Goal: Task Accomplishment & Management: Use online tool/utility

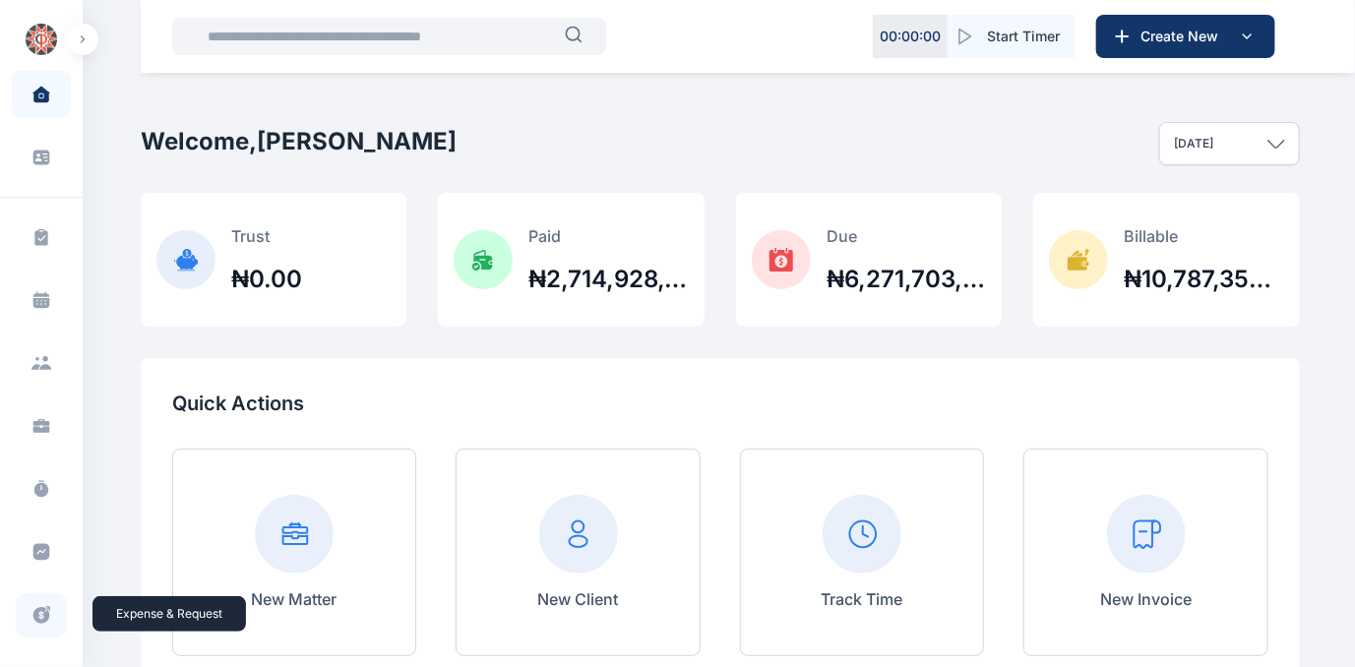
click at [35, 612] on icon at bounding box center [41, 615] width 17 height 17
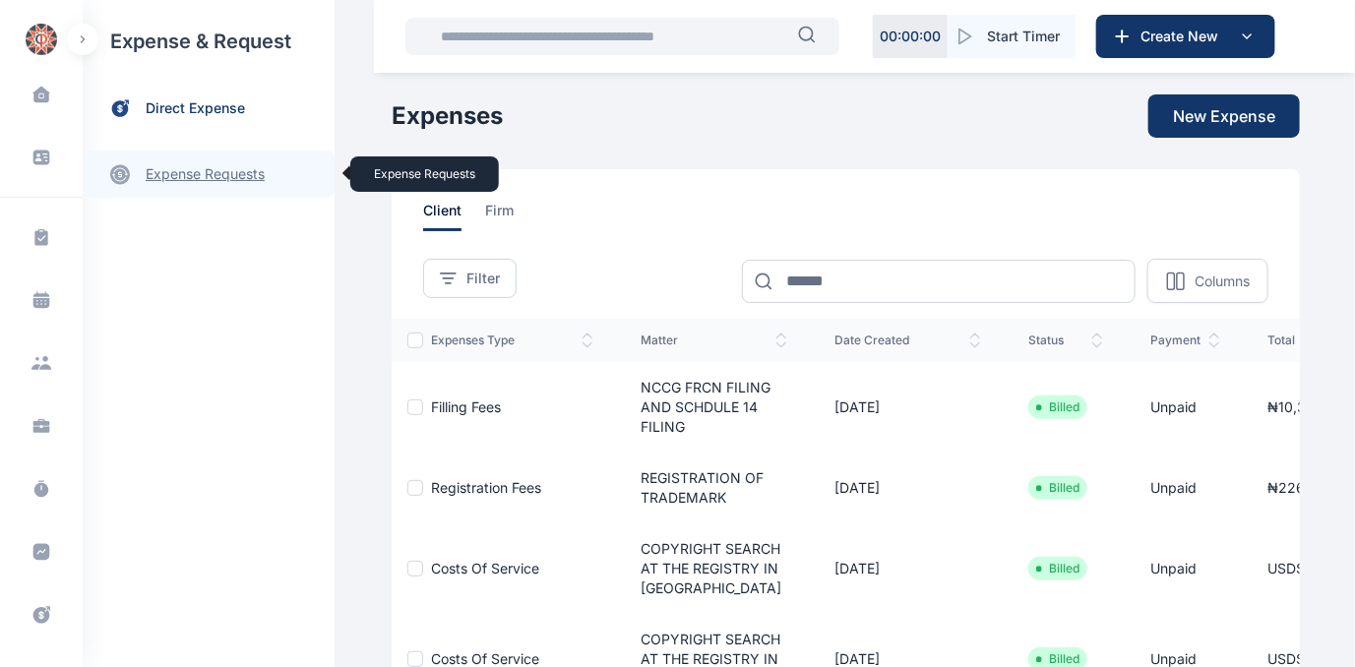
click at [166, 165] on link "expense requests expense requests" at bounding box center [209, 174] width 252 height 47
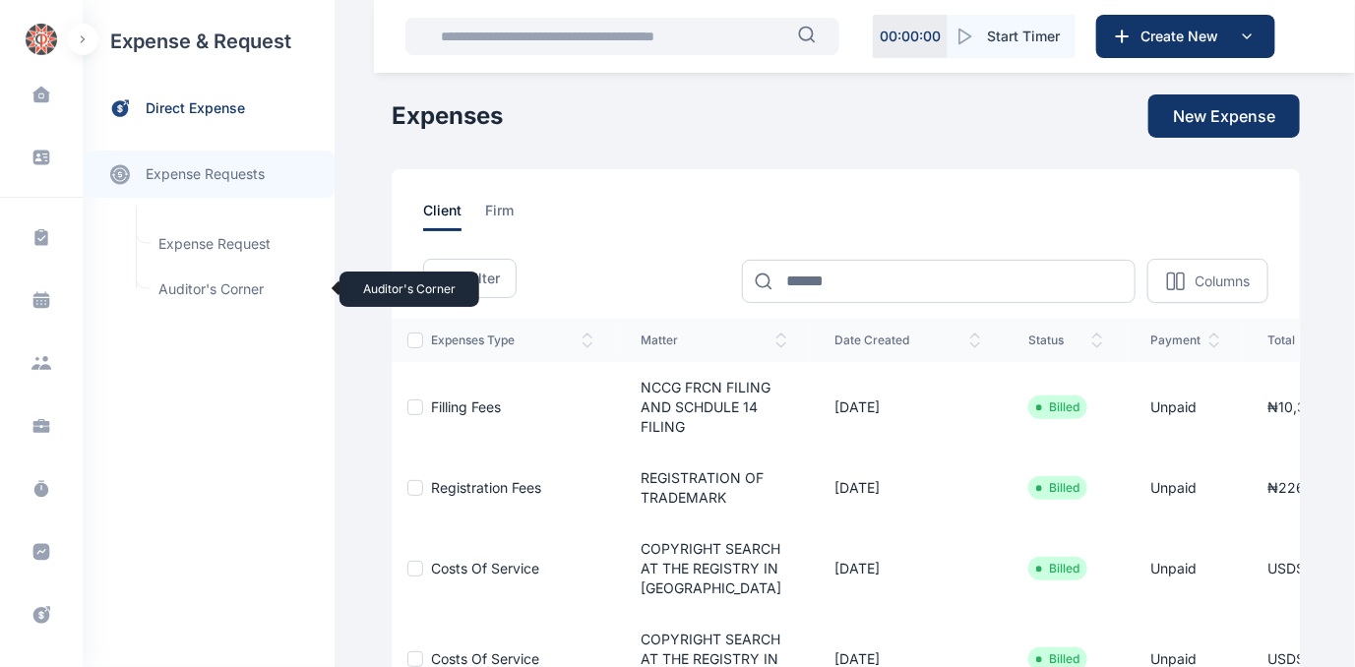
click at [160, 287] on span "Auditor's Corner Auditor's Corner" at bounding box center [236, 289] width 178 height 37
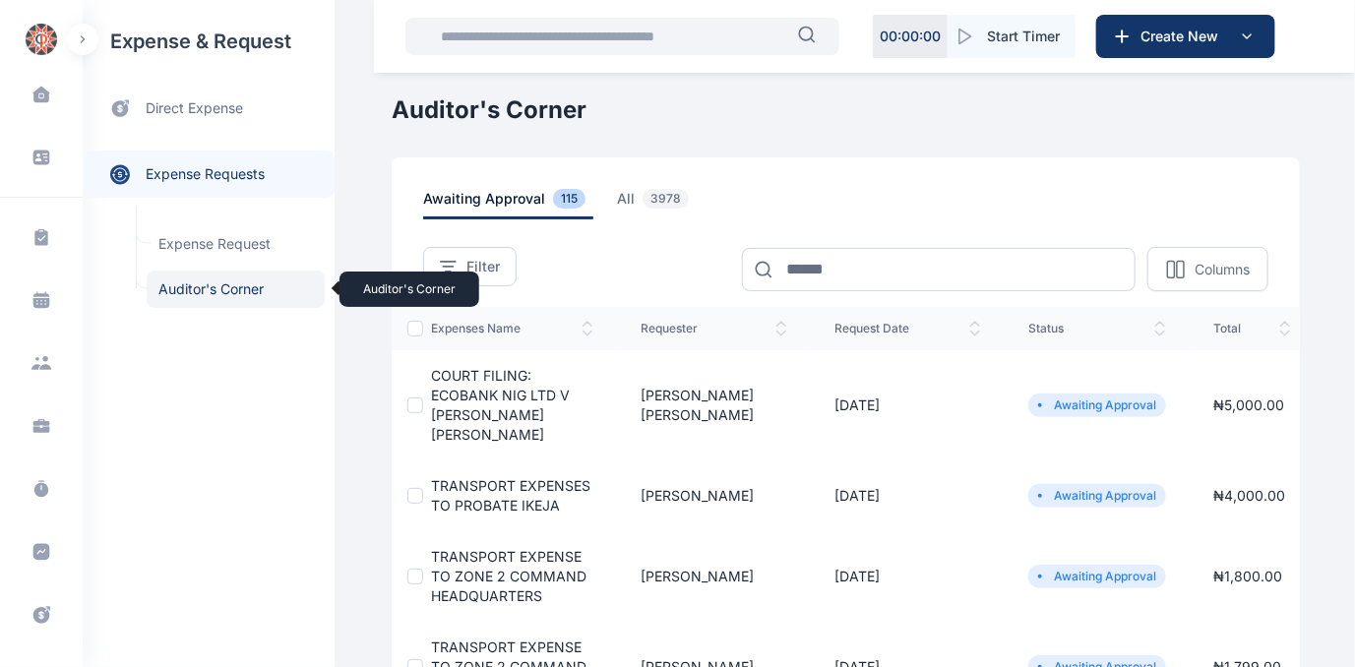
click at [220, 292] on span "Auditor's Corner Auditor's Corner" at bounding box center [236, 289] width 178 height 37
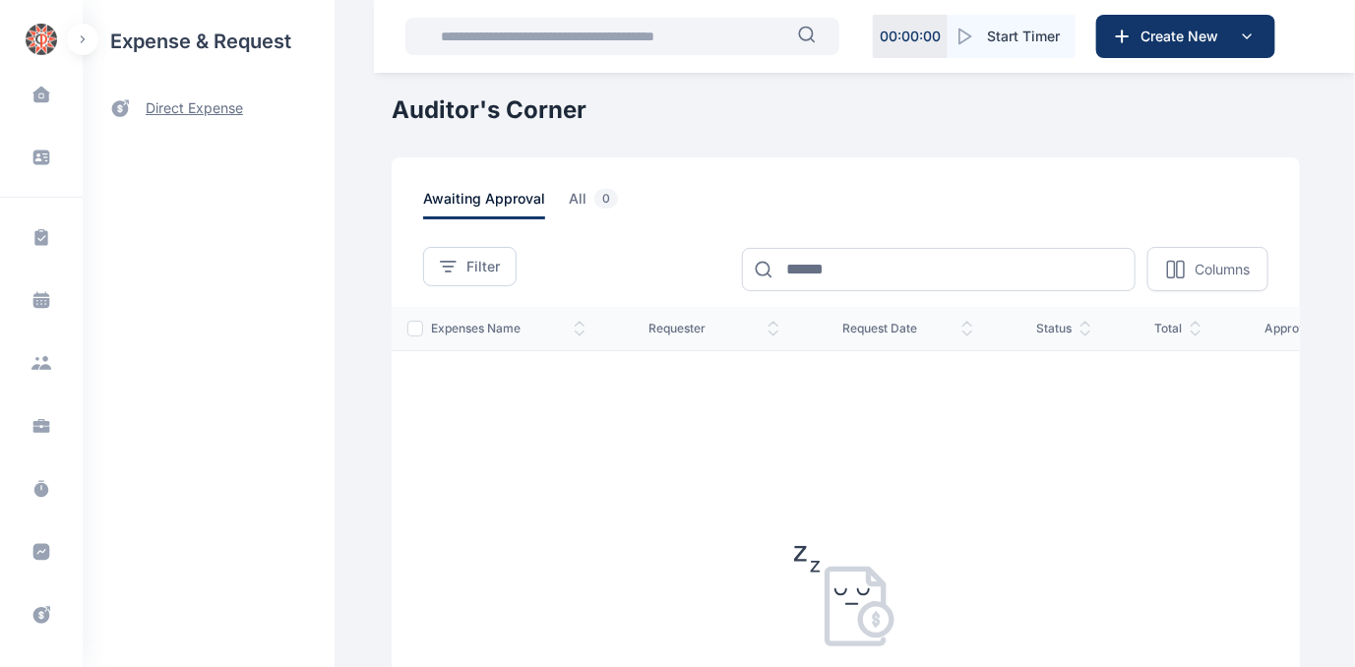
click at [163, 107] on span "direct expense" at bounding box center [194, 108] width 97 height 21
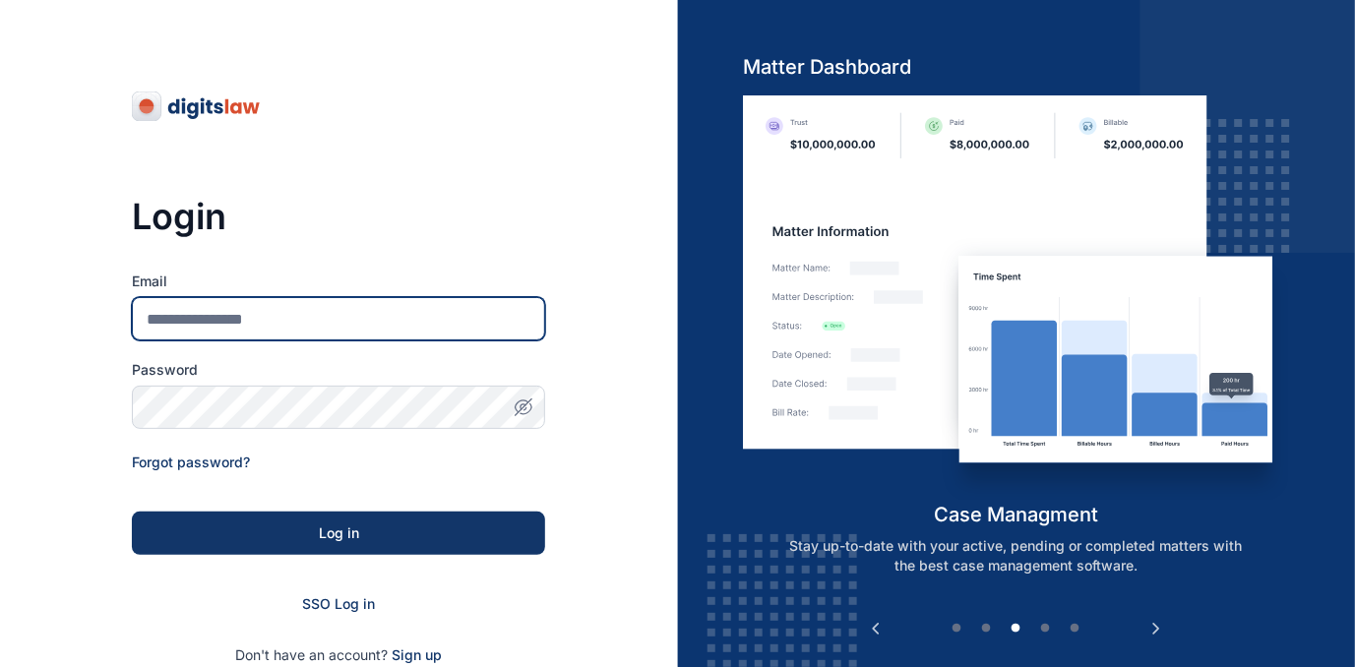
click at [413, 316] on input "Email" at bounding box center [338, 318] width 413 height 43
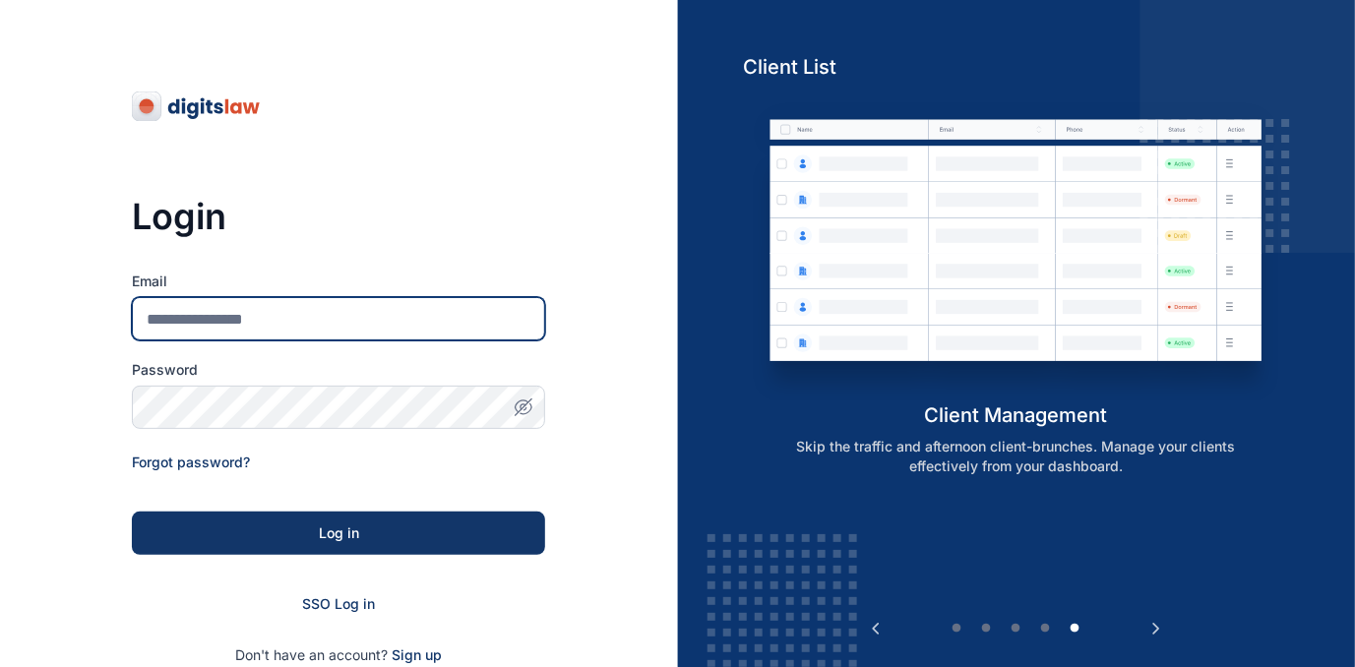
type input "**********"
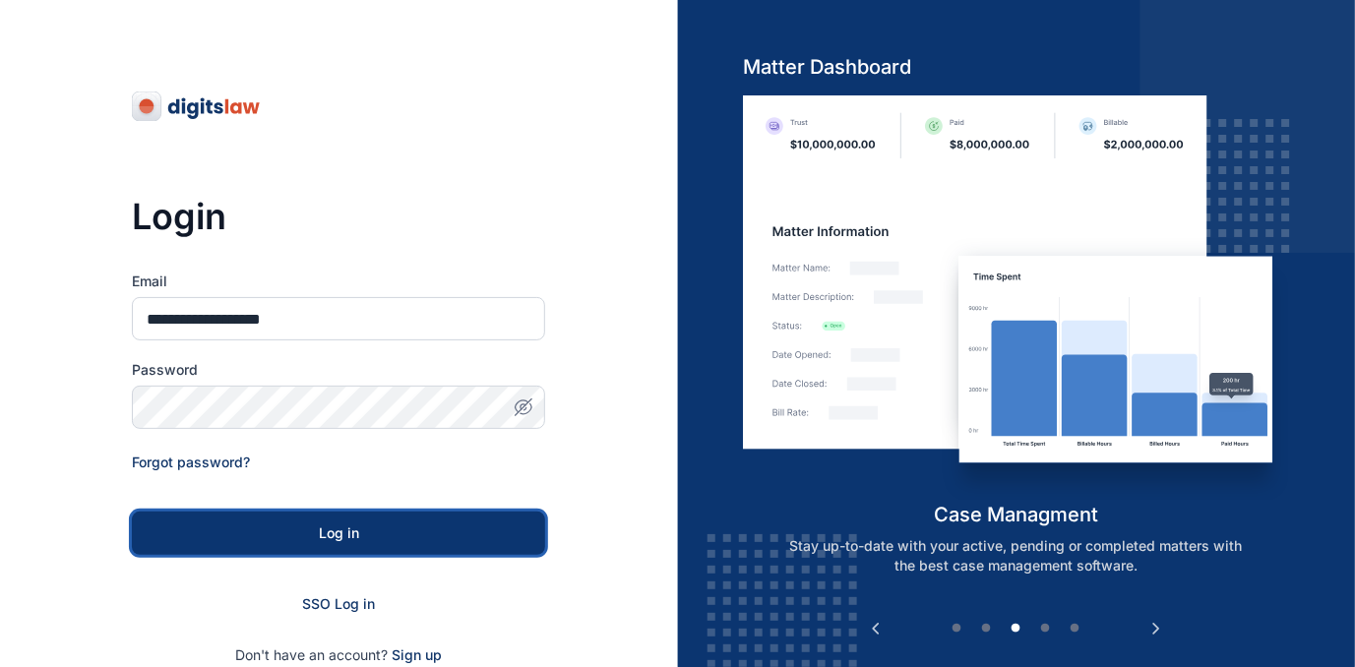
click at [492, 535] on div "Log in" at bounding box center [338, 534] width 350 height 20
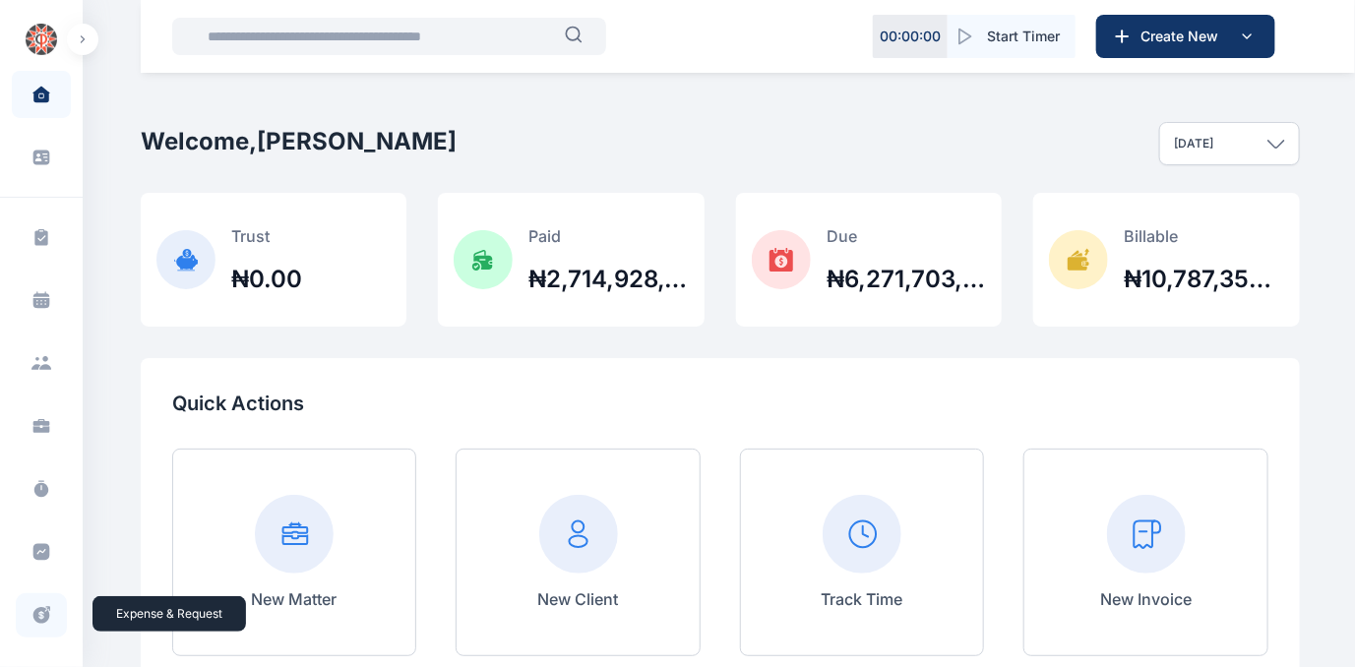
click at [39, 611] on icon at bounding box center [41, 615] width 20 height 21
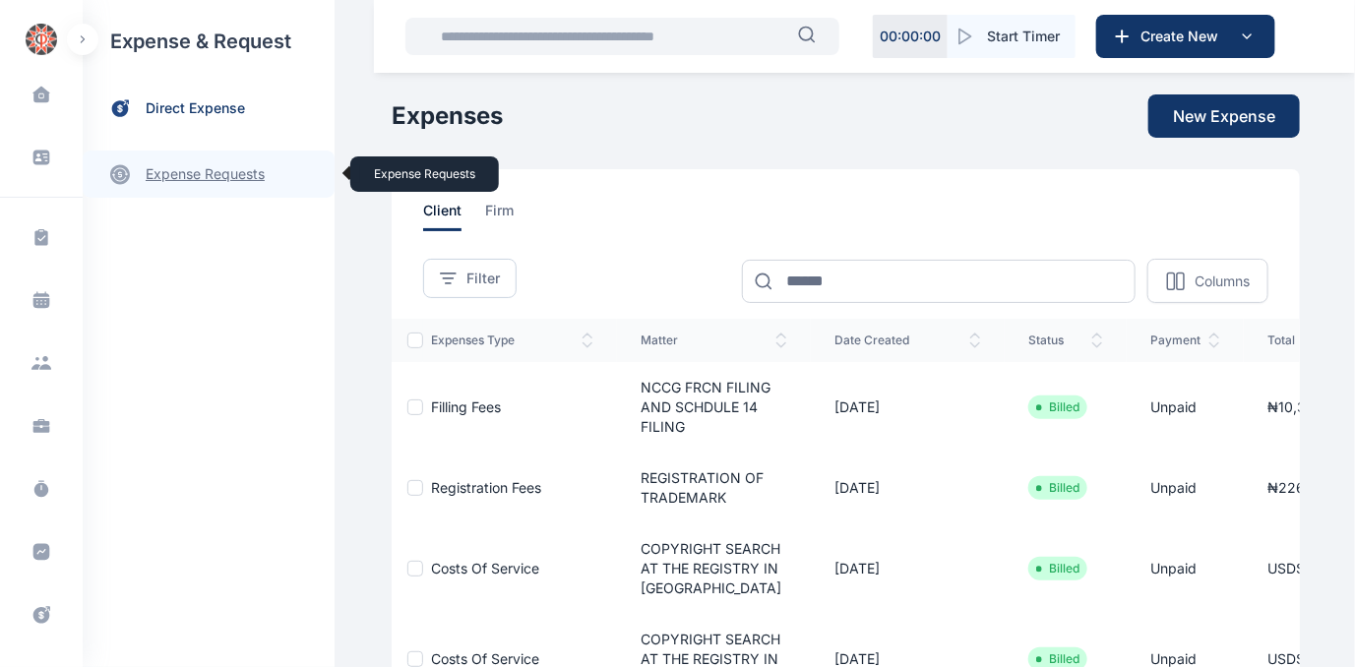
click at [191, 177] on link "expense requests expense requests" at bounding box center [209, 174] width 252 height 47
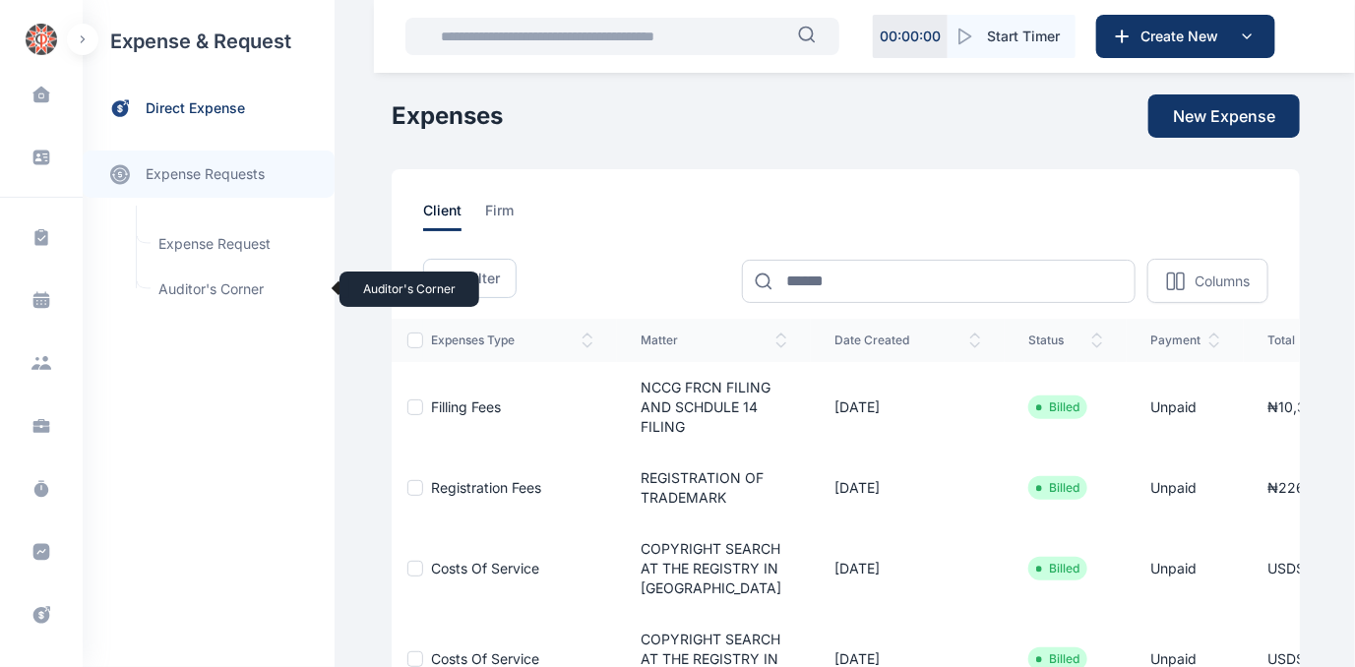
click at [237, 284] on span "Auditor's Corner Auditor's Corner" at bounding box center [236, 289] width 178 height 37
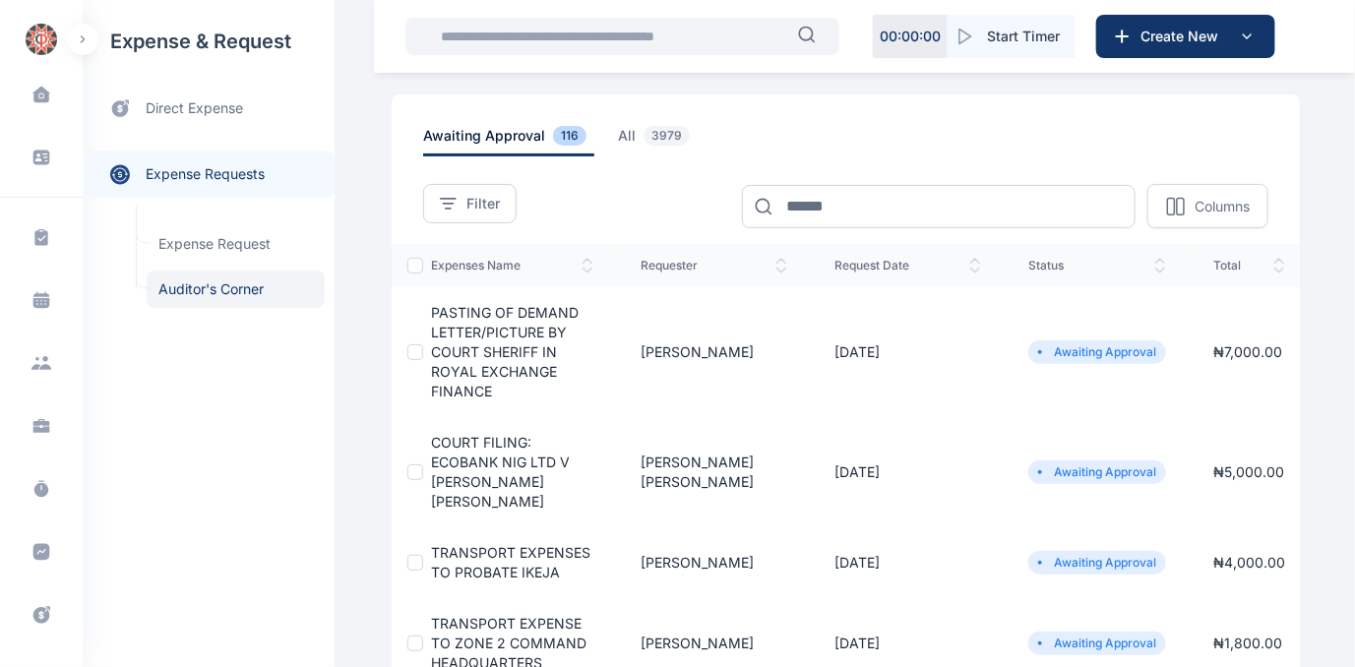
scroll to position [89, 0]
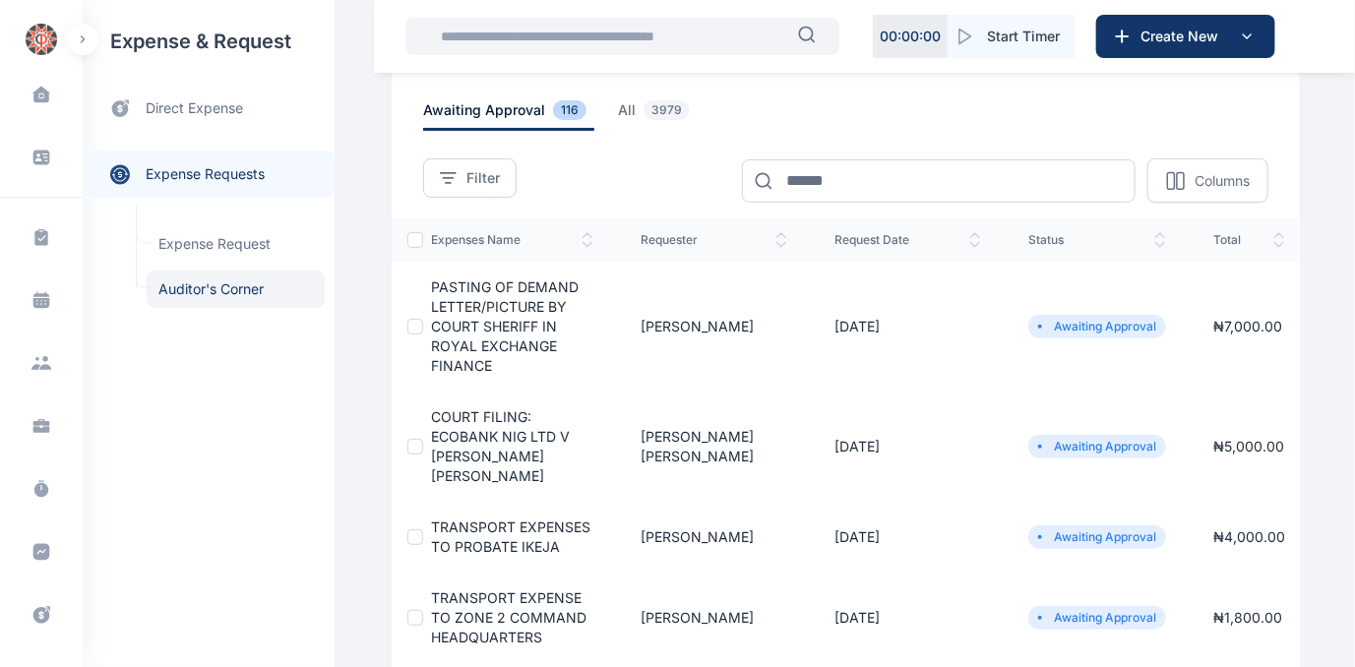
click at [474, 311] on span "PASTING OF DEMAND LETTER/PICTURE BY COURT SHERIFF IN ROYAL EXCHANGE FINANCE" at bounding box center [505, 326] width 148 height 95
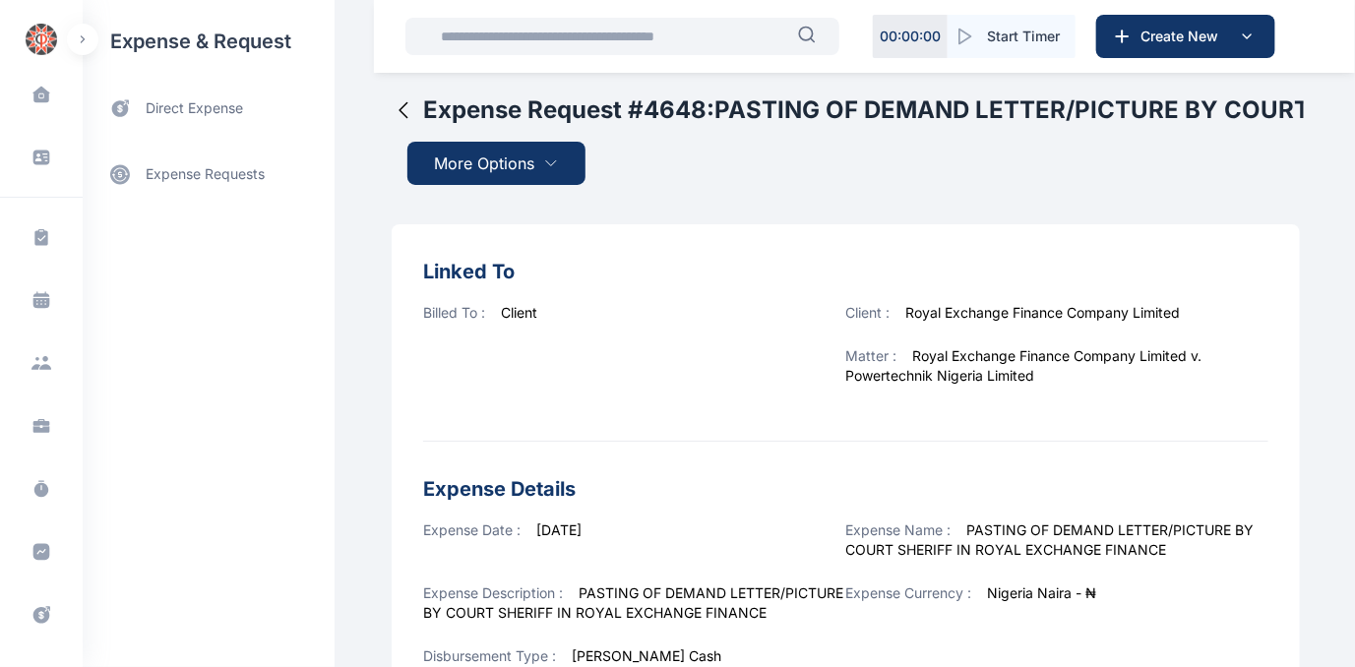
scroll to position [752, 0]
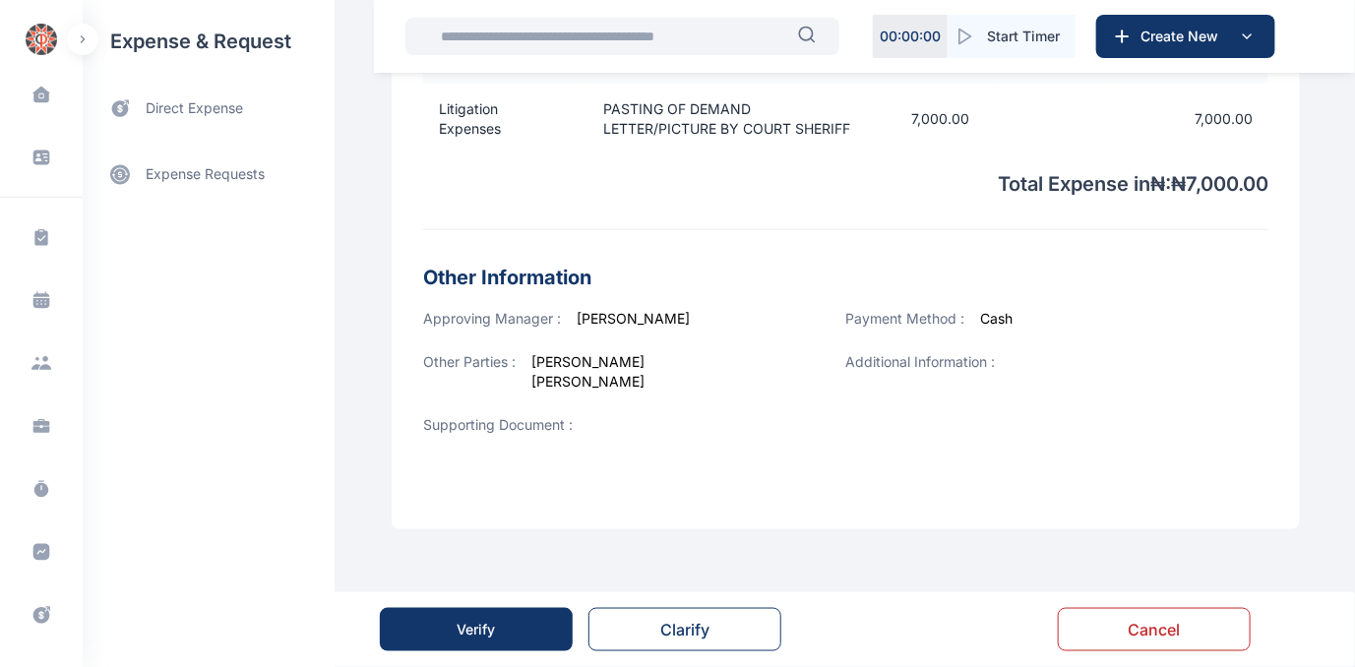
click at [484, 624] on div "Verify" at bounding box center [477, 630] width 38 height 20
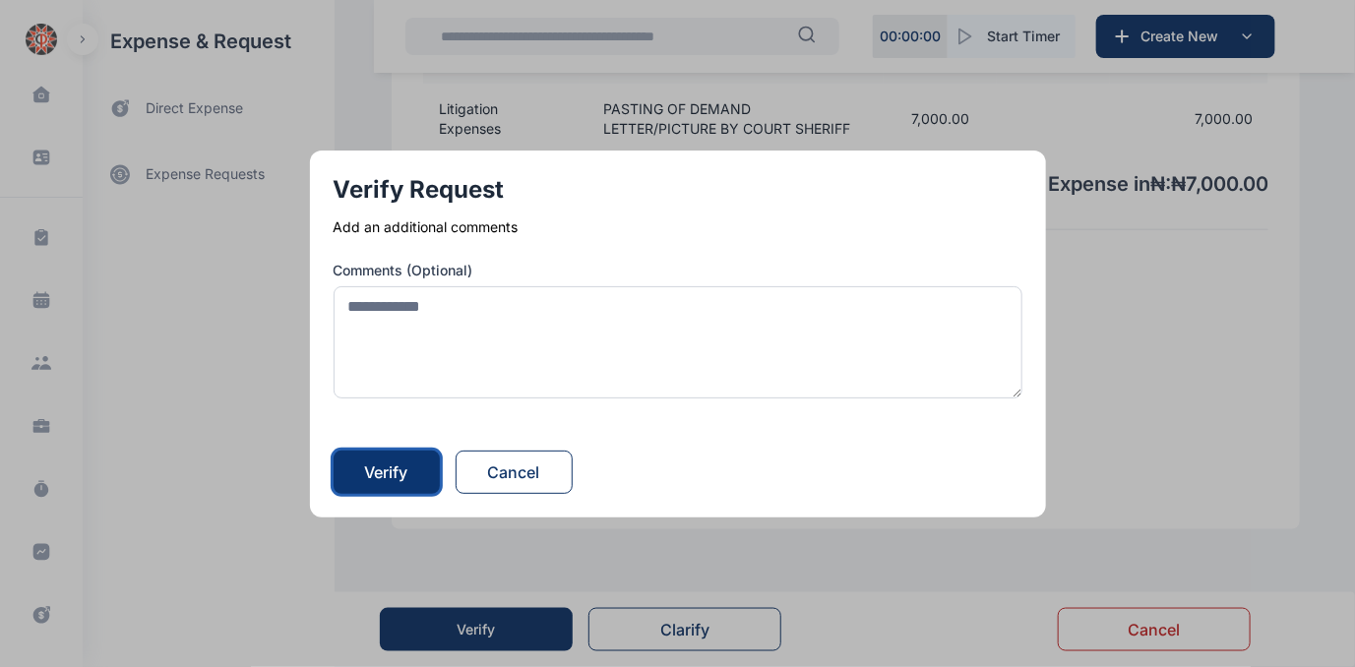
click at [355, 463] on button "Verify" at bounding box center [387, 472] width 106 height 43
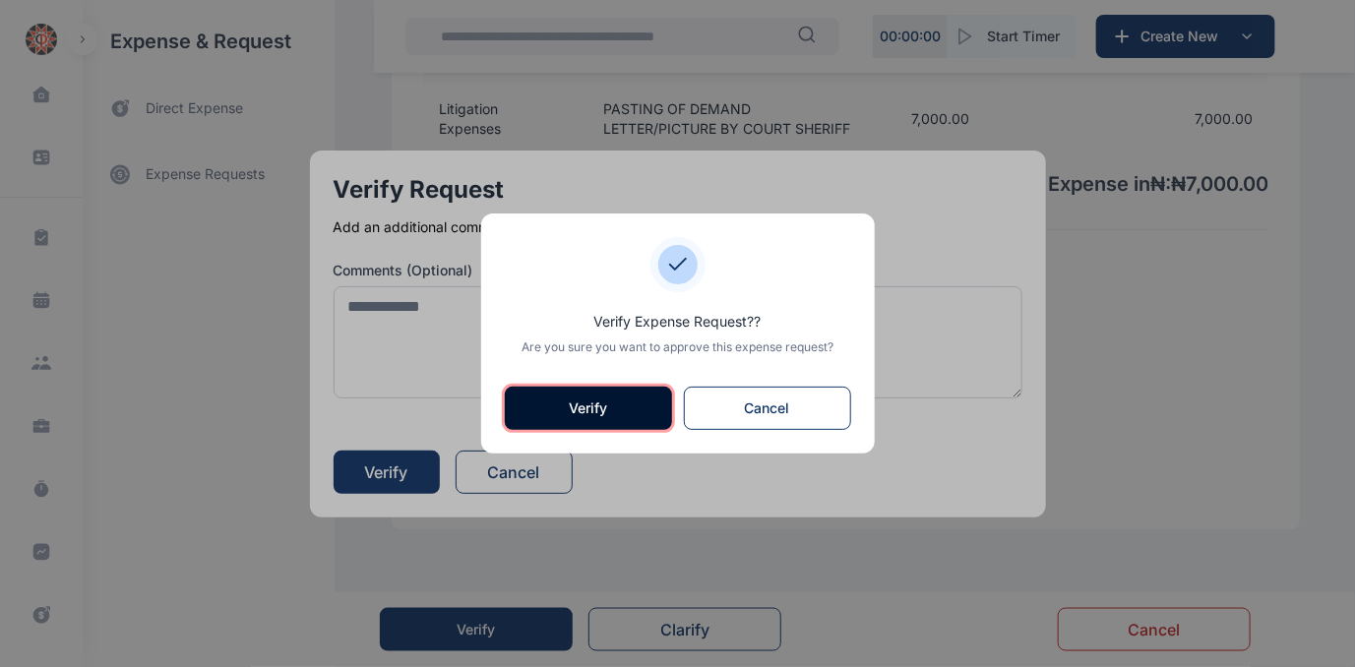
click at [596, 404] on button "Verify" at bounding box center [588, 408] width 167 height 43
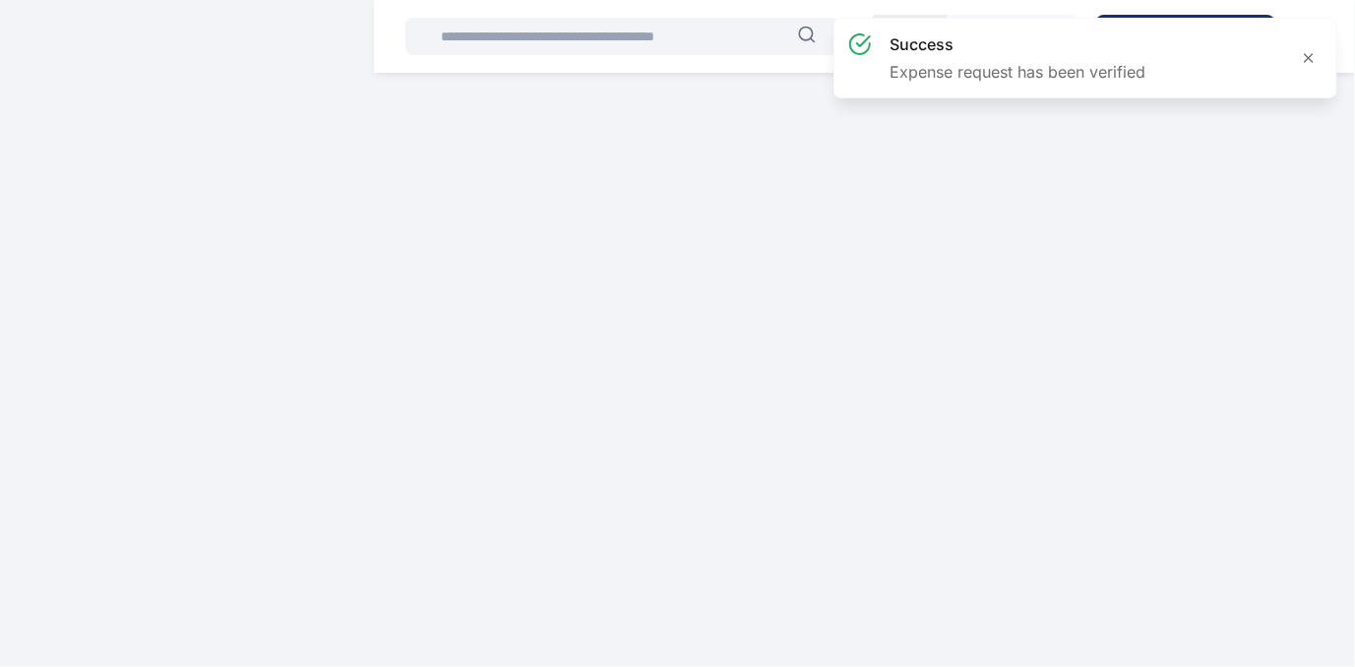
scroll to position [0, 0]
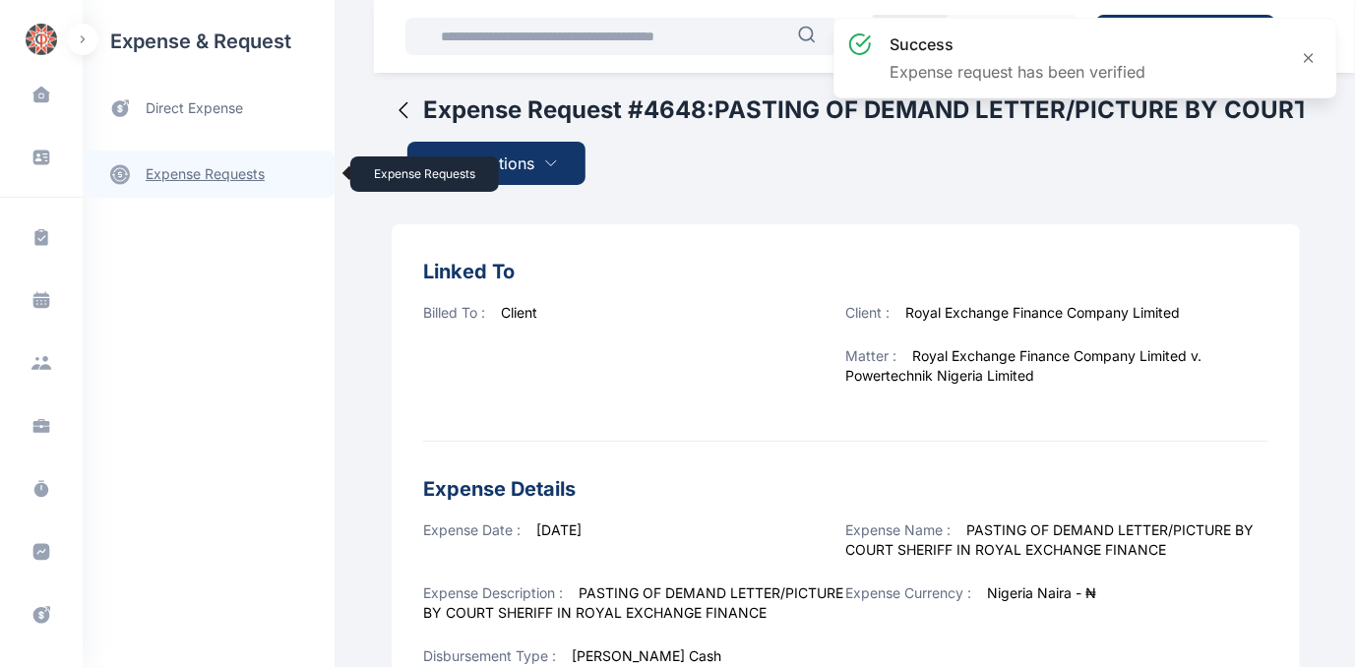
click at [191, 175] on link "expense requests expense requests" at bounding box center [209, 174] width 252 height 47
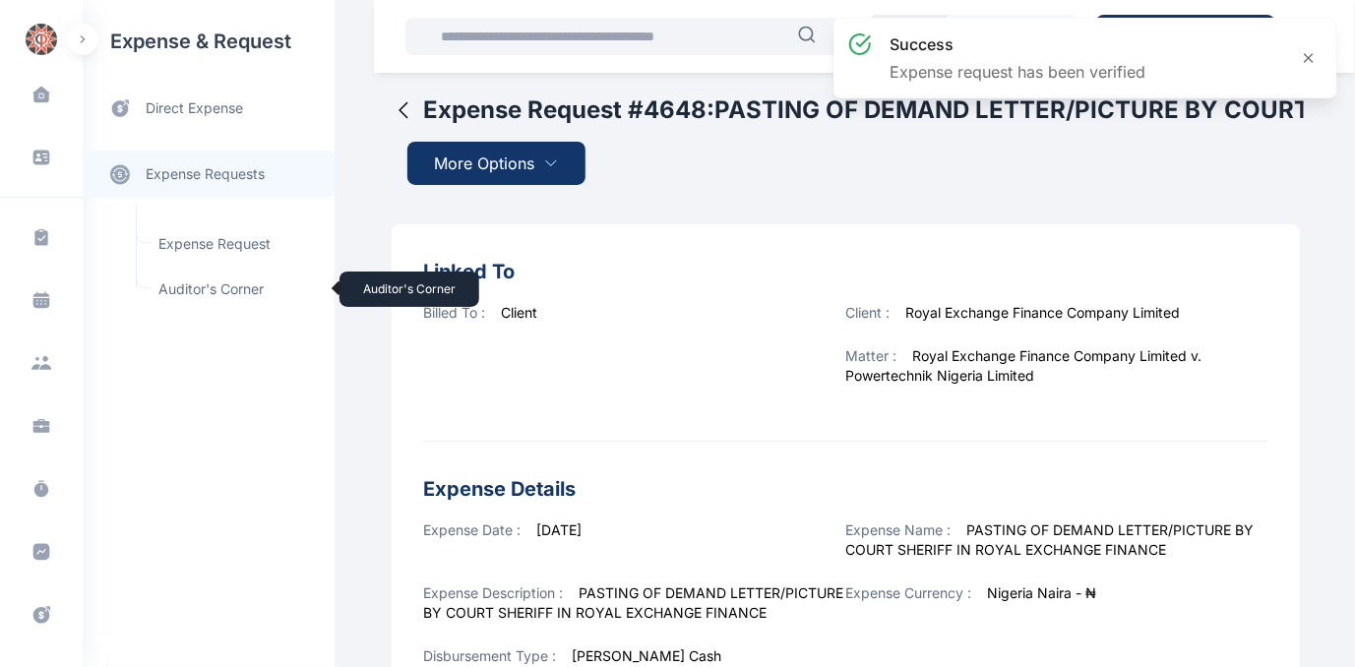
click at [184, 289] on span "Auditor's Corner Auditor's Corner" at bounding box center [236, 289] width 178 height 37
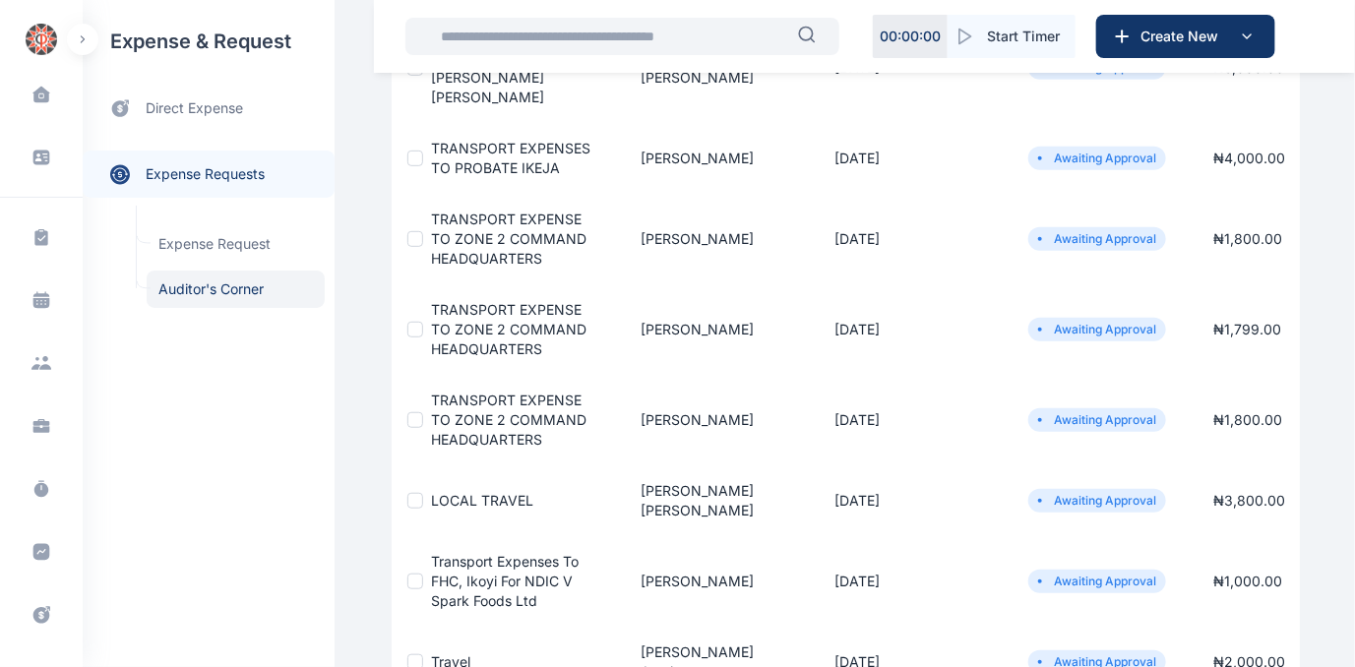
scroll to position [447, 0]
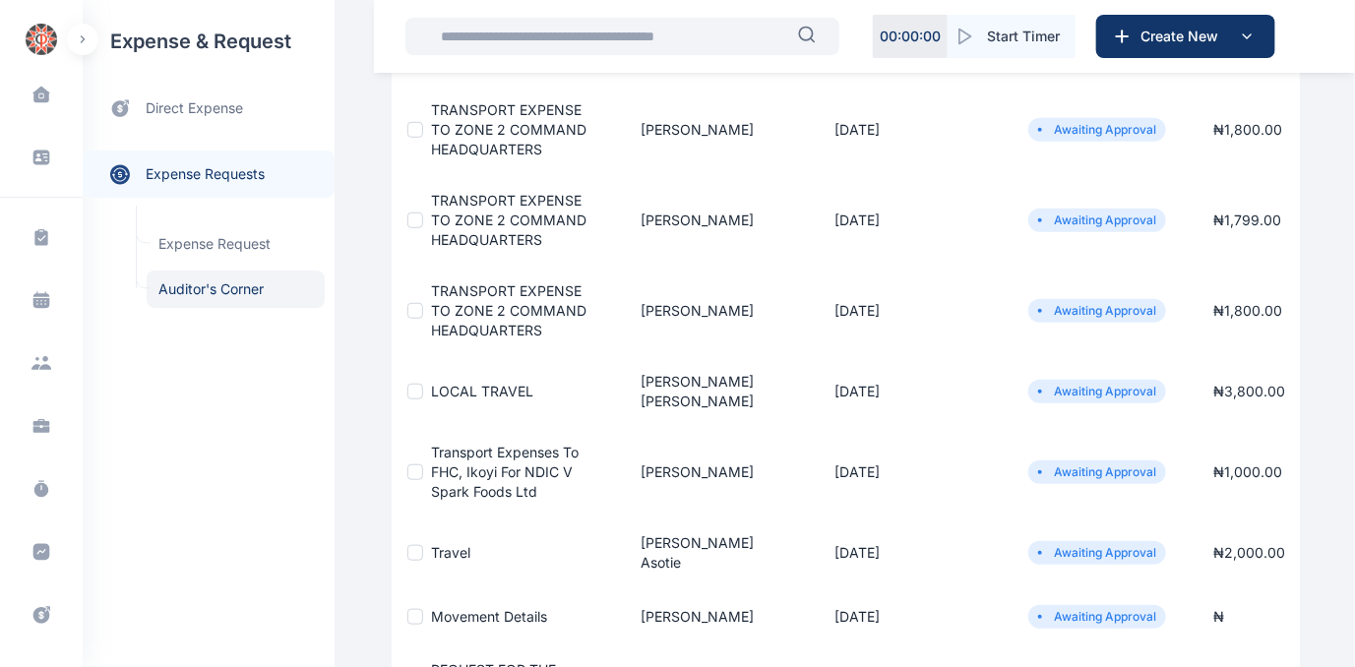
click at [470, 383] on span "LOCAL TRAVEL" at bounding box center [482, 391] width 102 height 17
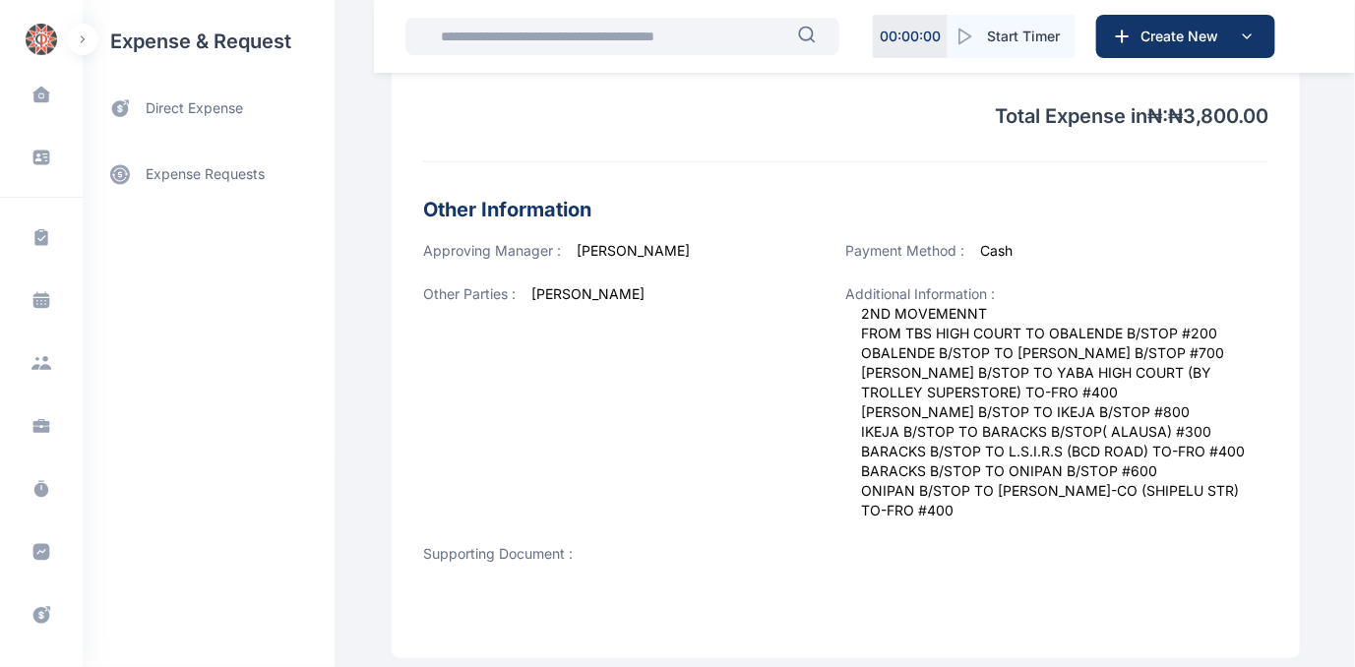
scroll to position [826, 0]
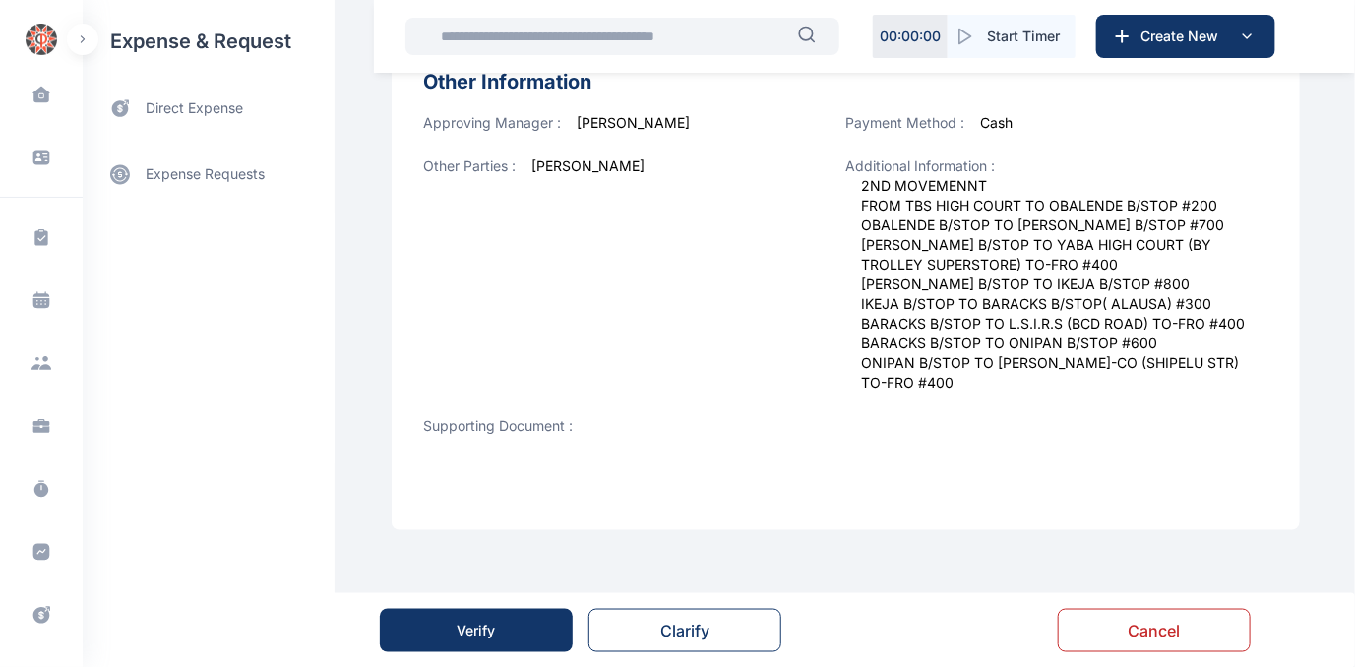
click at [449, 630] on button "Verify" at bounding box center [476, 630] width 193 height 43
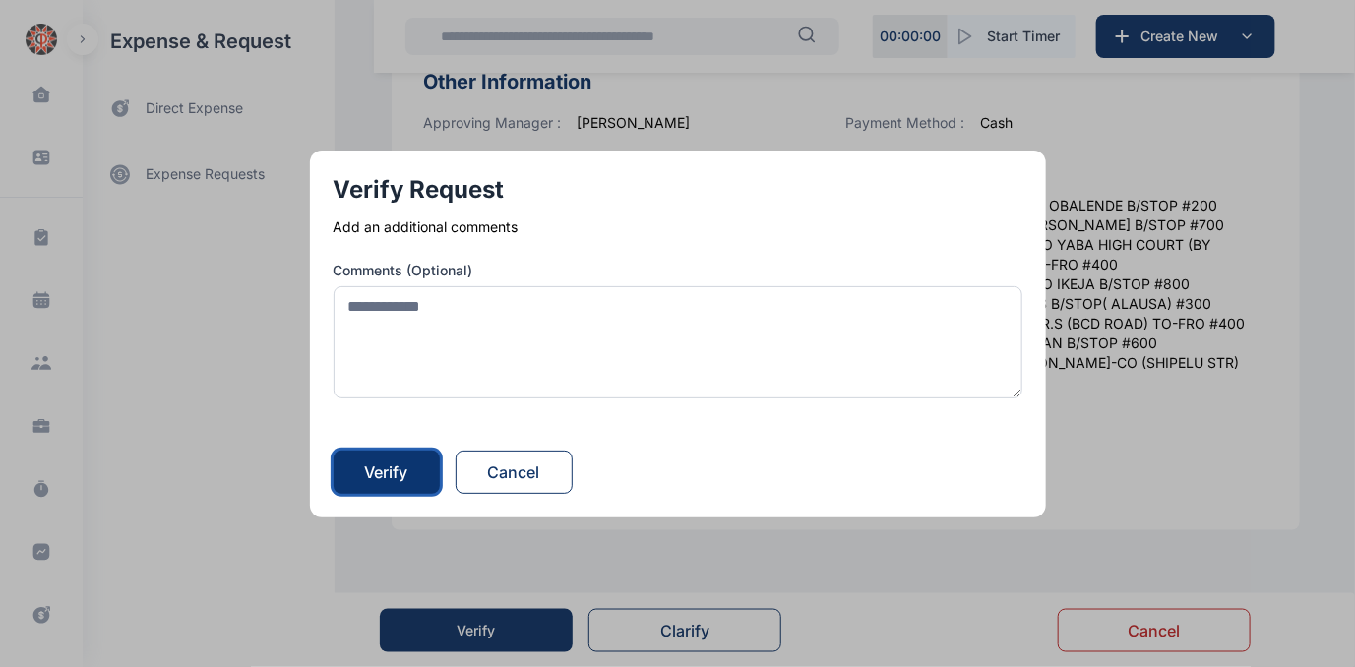
click at [402, 477] on div "Verify" at bounding box center [386, 473] width 43 height 24
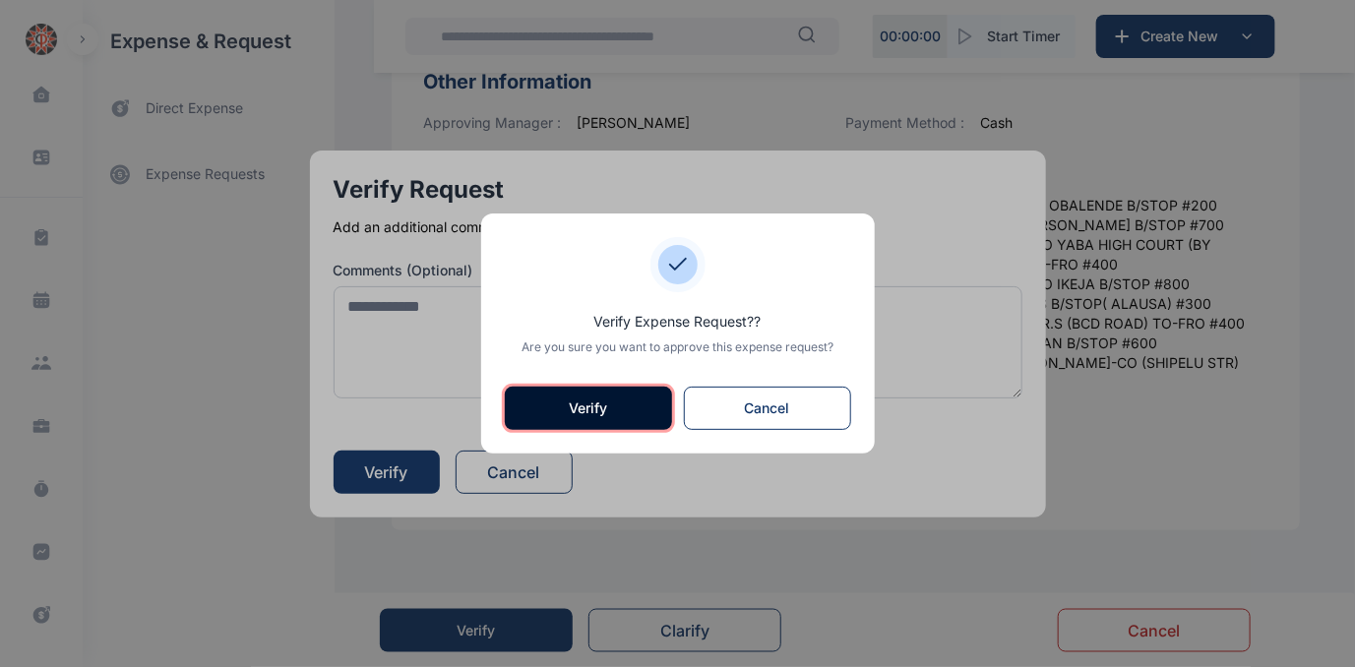
click at [557, 412] on button "Verify" at bounding box center [588, 408] width 167 height 43
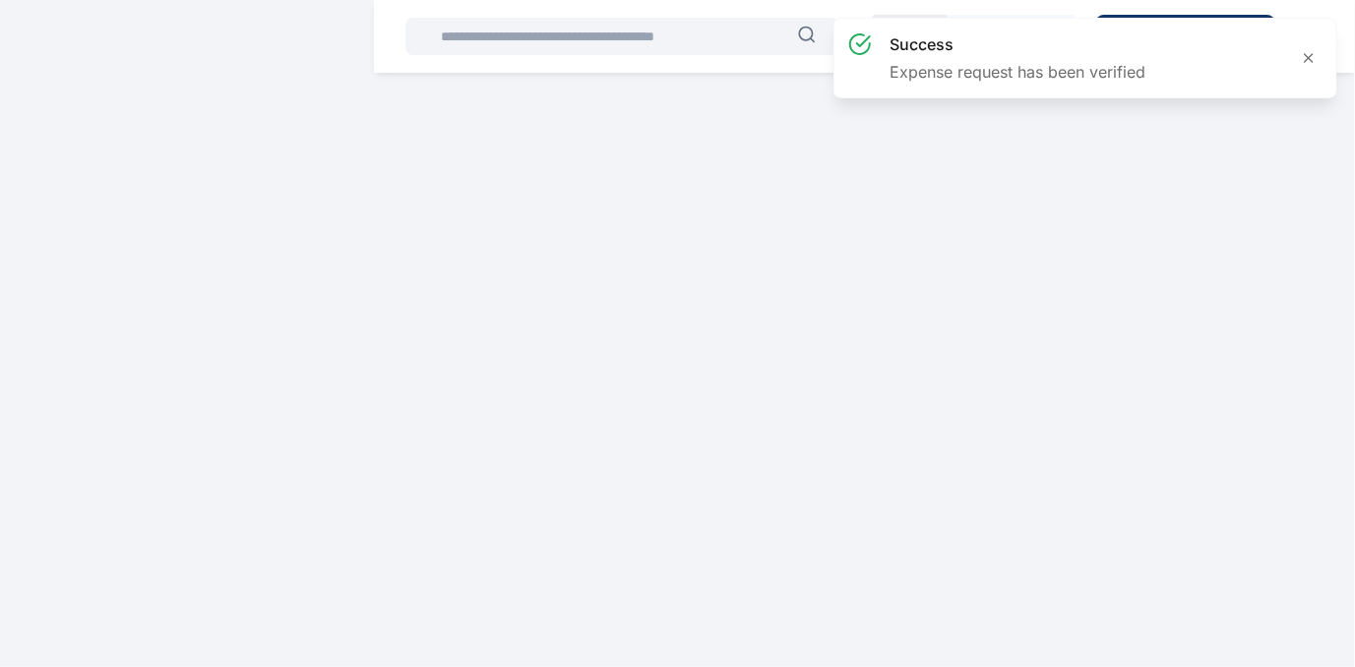
scroll to position [0, 0]
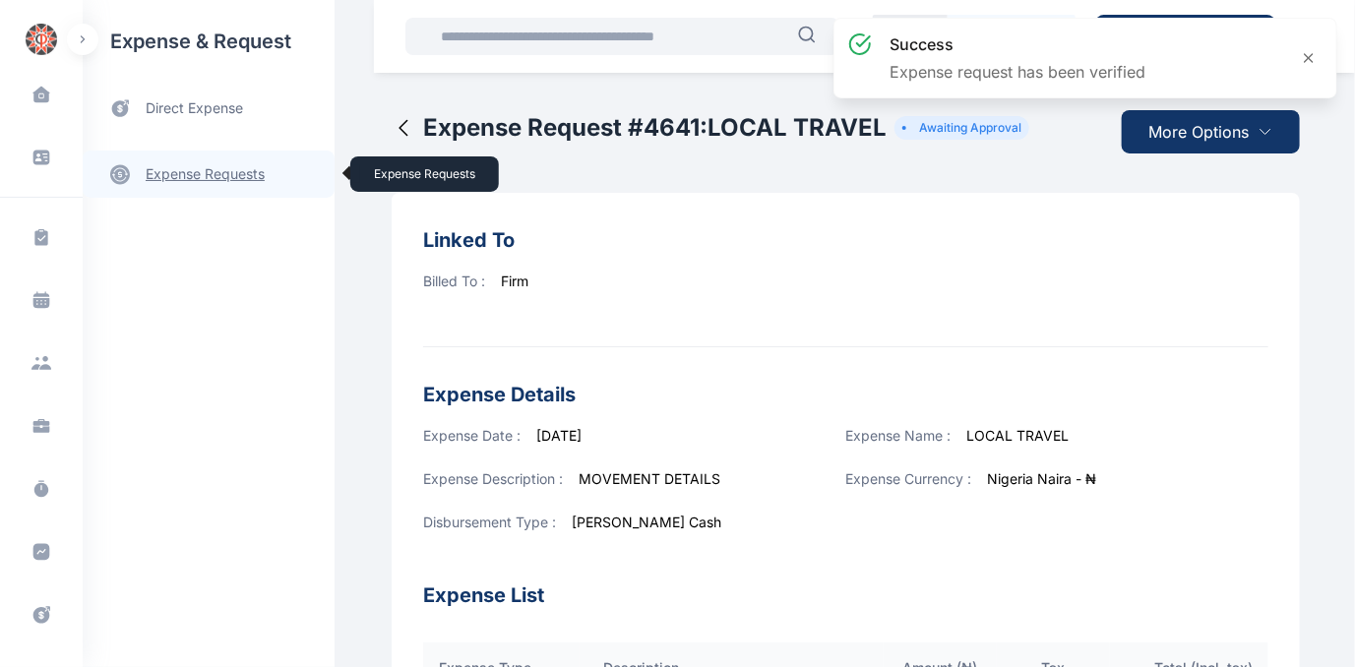
click at [200, 169] on link "expense requests expense requests" at bounding box center [209, 174] width 252 height 47
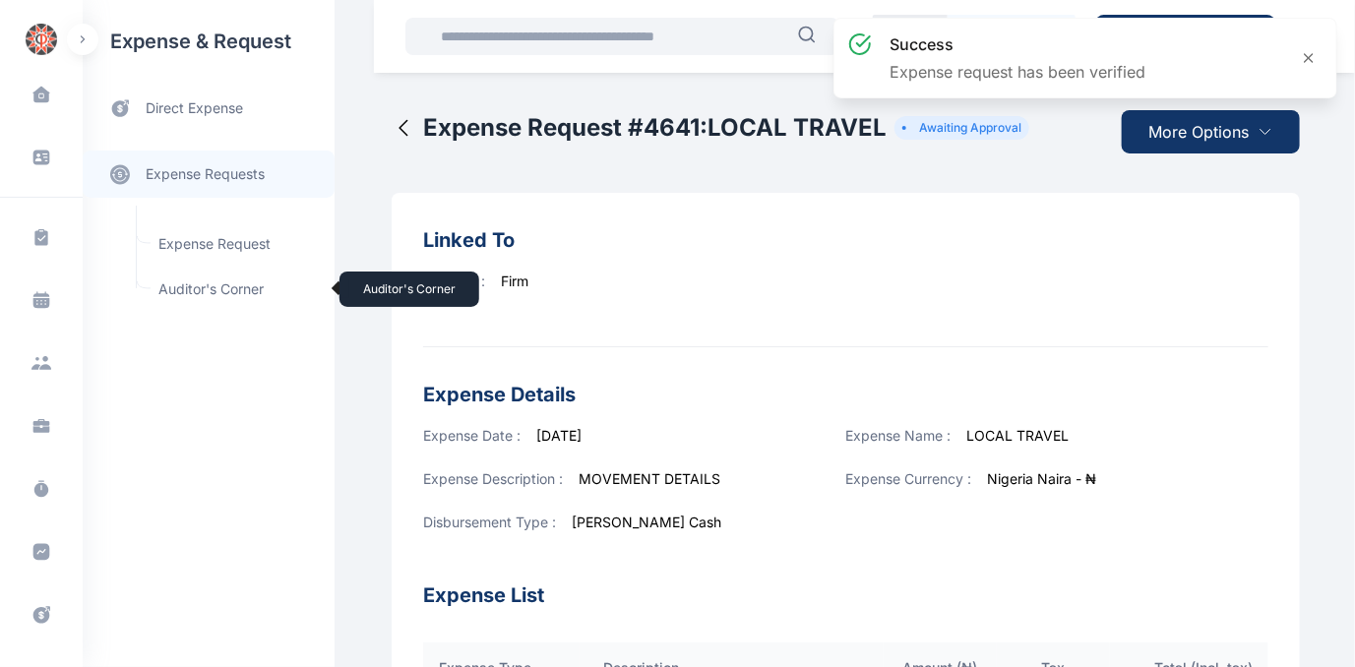
click at [181, 291] on span "Auditor's Corner Auditor's Corner" at bounding box center [236, 289] width 178 height 37
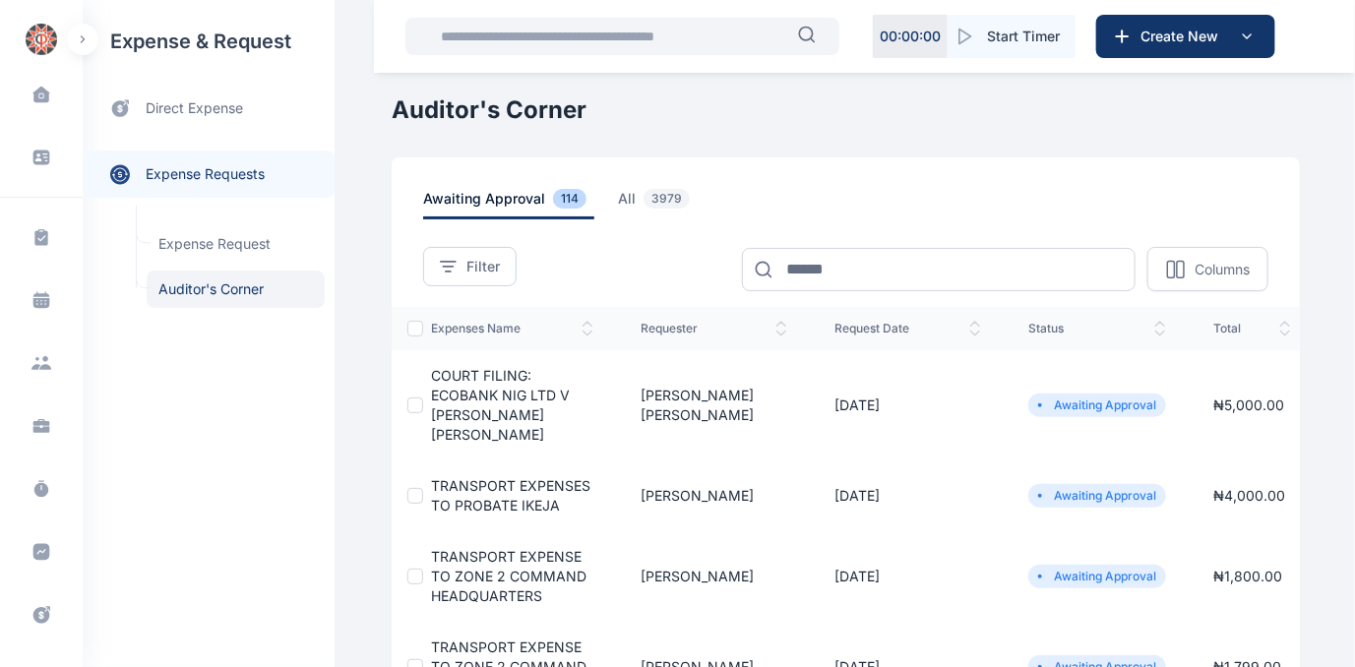
click at [482, 402] on span "COURT FILING: ECOBANK NIG LTD V [PERSON_NAME] [PERSON_NAME]" at bounding box center [500, 405] width 139 height 76
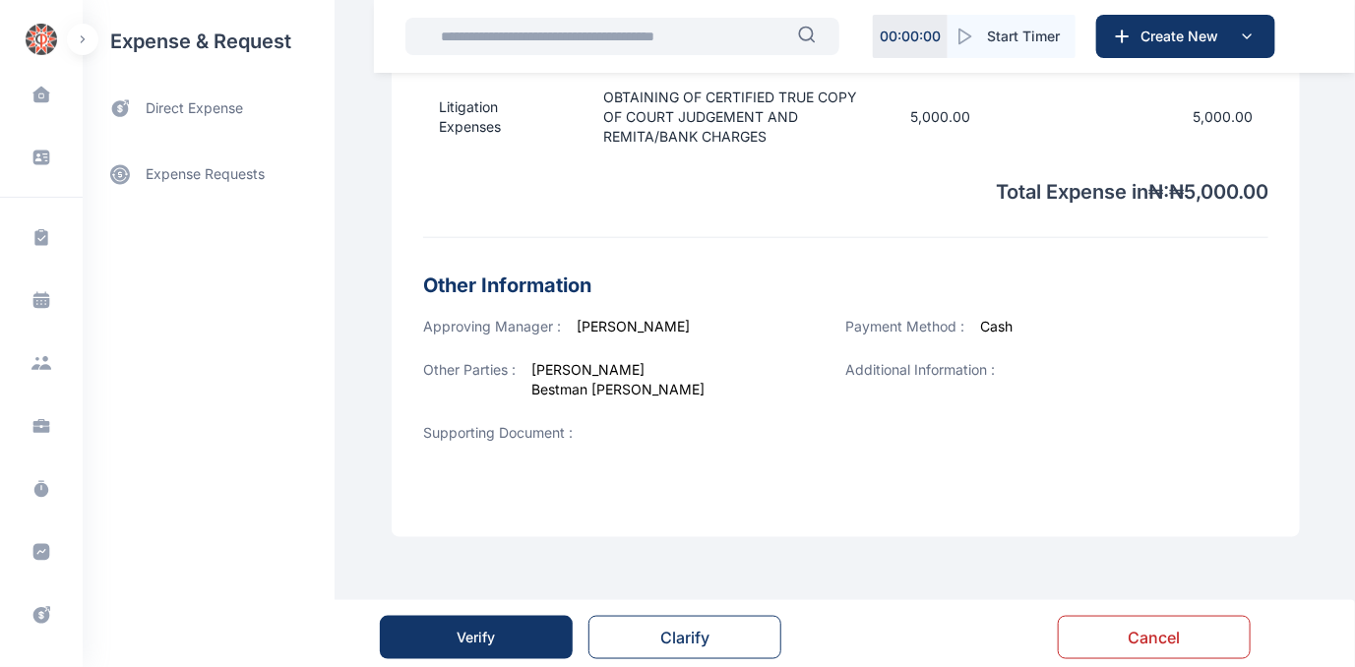
scroll to position [732, 0]
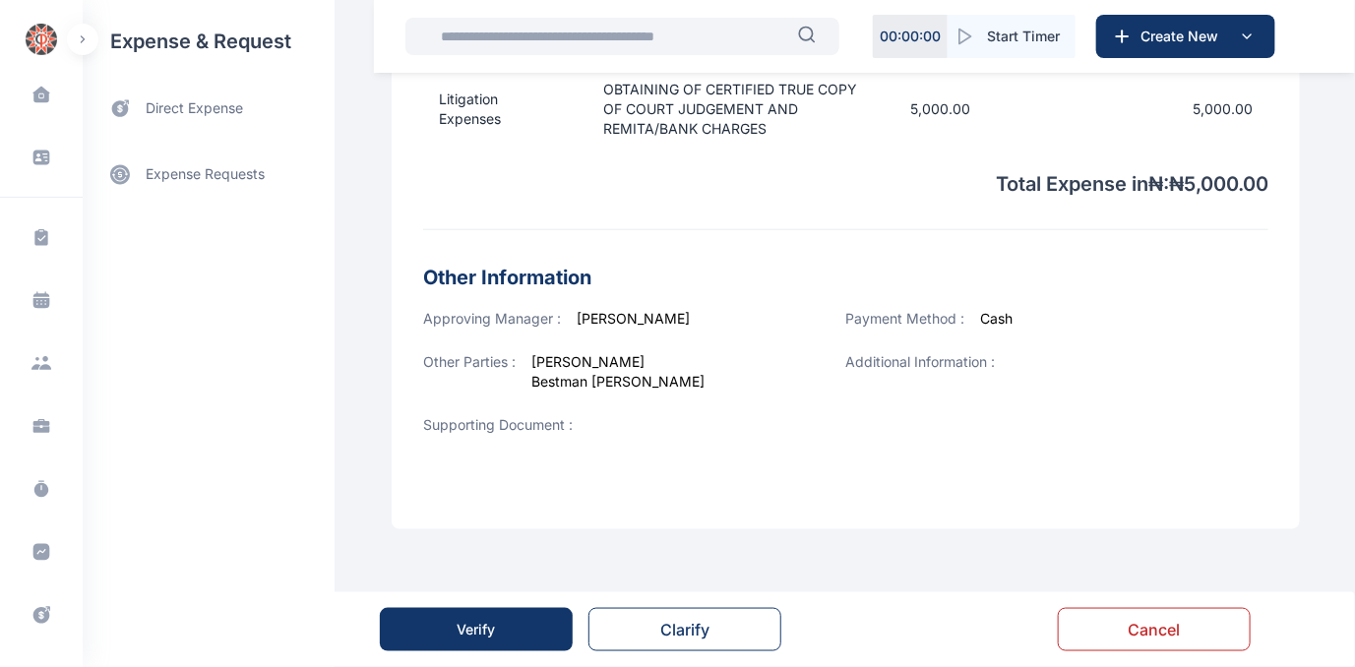
click at [518, 635] on button "Verify" at bounding box center [476, 629] width 193 height 43
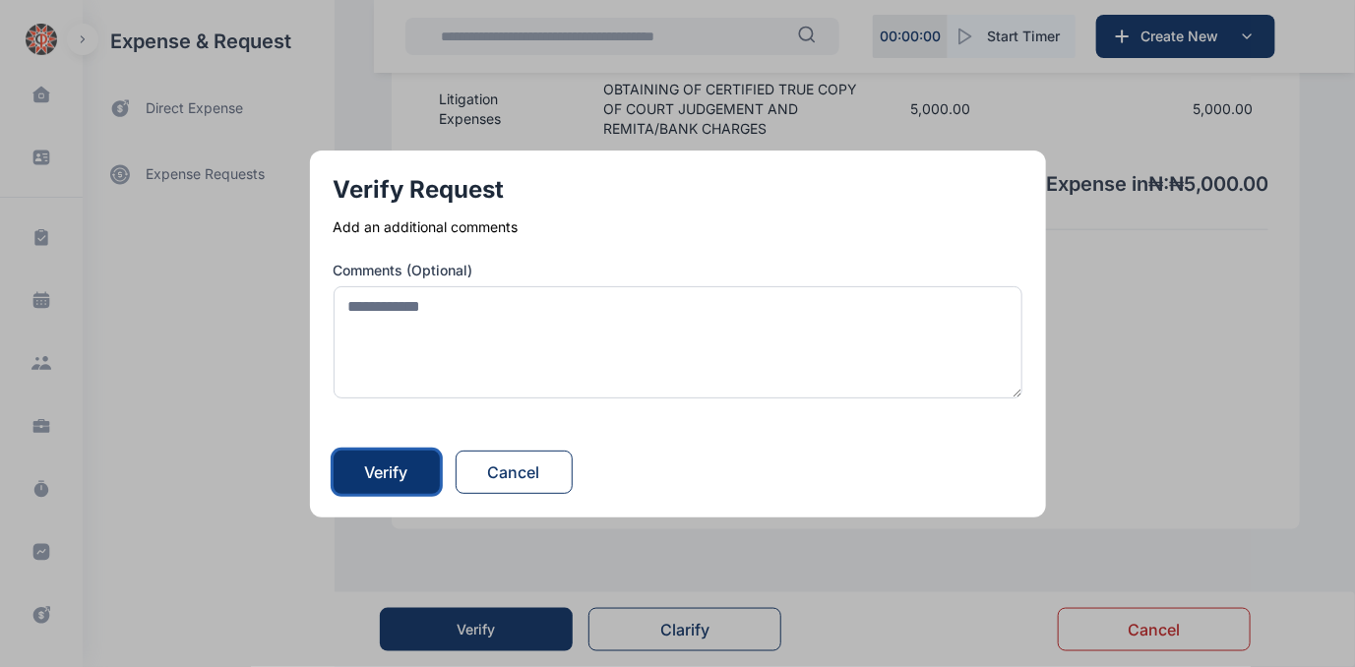
click at [403, 473] on div "Verify" at bounding box center [386, 473] width 43 height 24
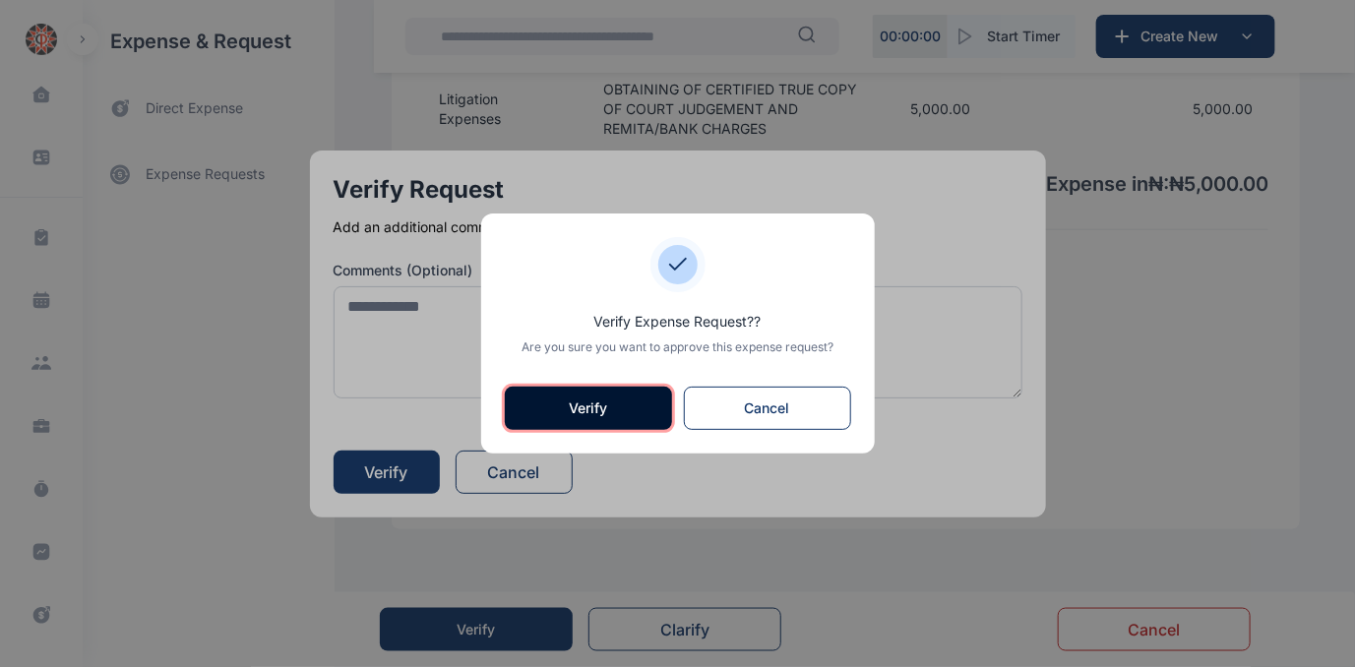
click at [562, 416] on button "Verify" at bounding box center [588, 408] width 167 height 43
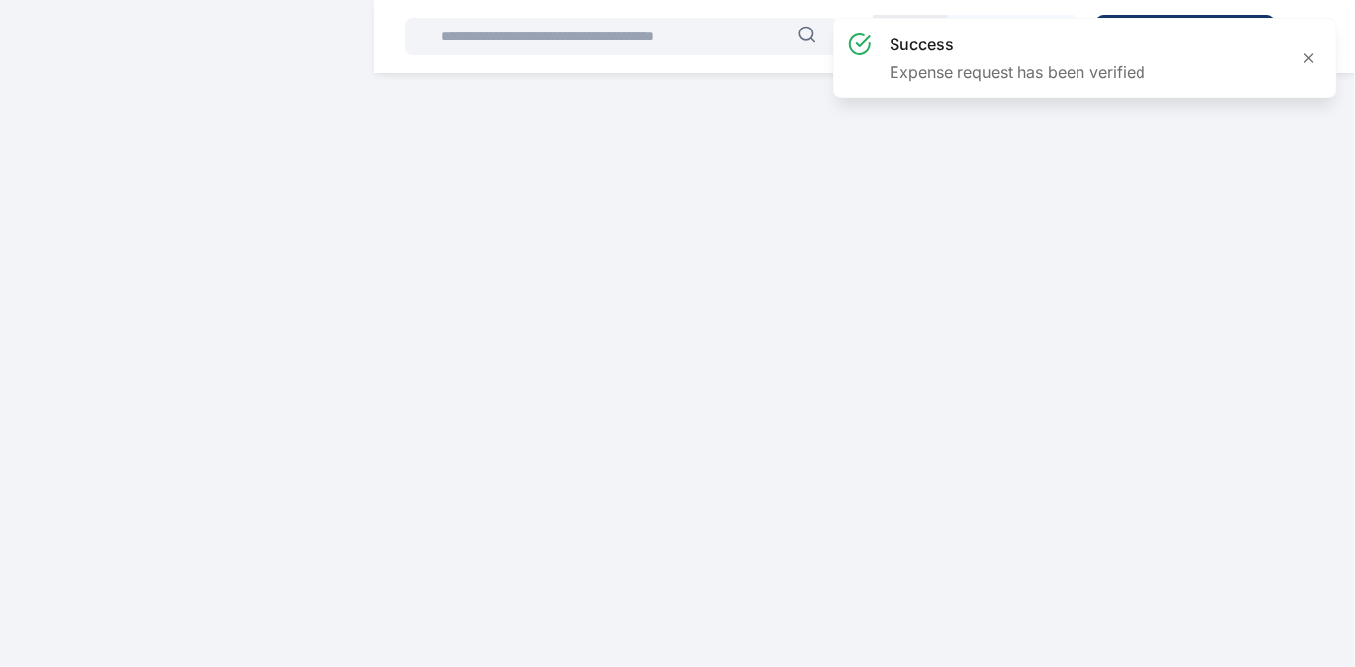
scroll to position [0, 0]
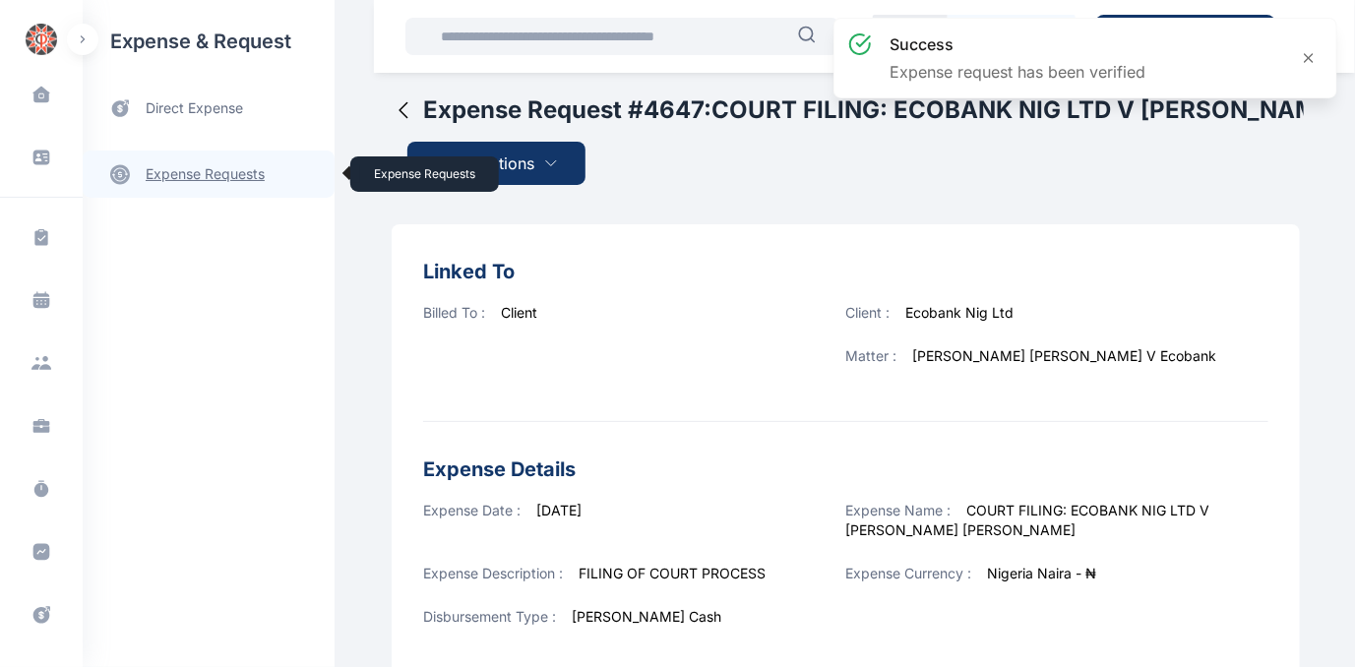
click at [207, 171] on link "expense requests expense requests" at bounding box center [209, 174] width 252 height 47
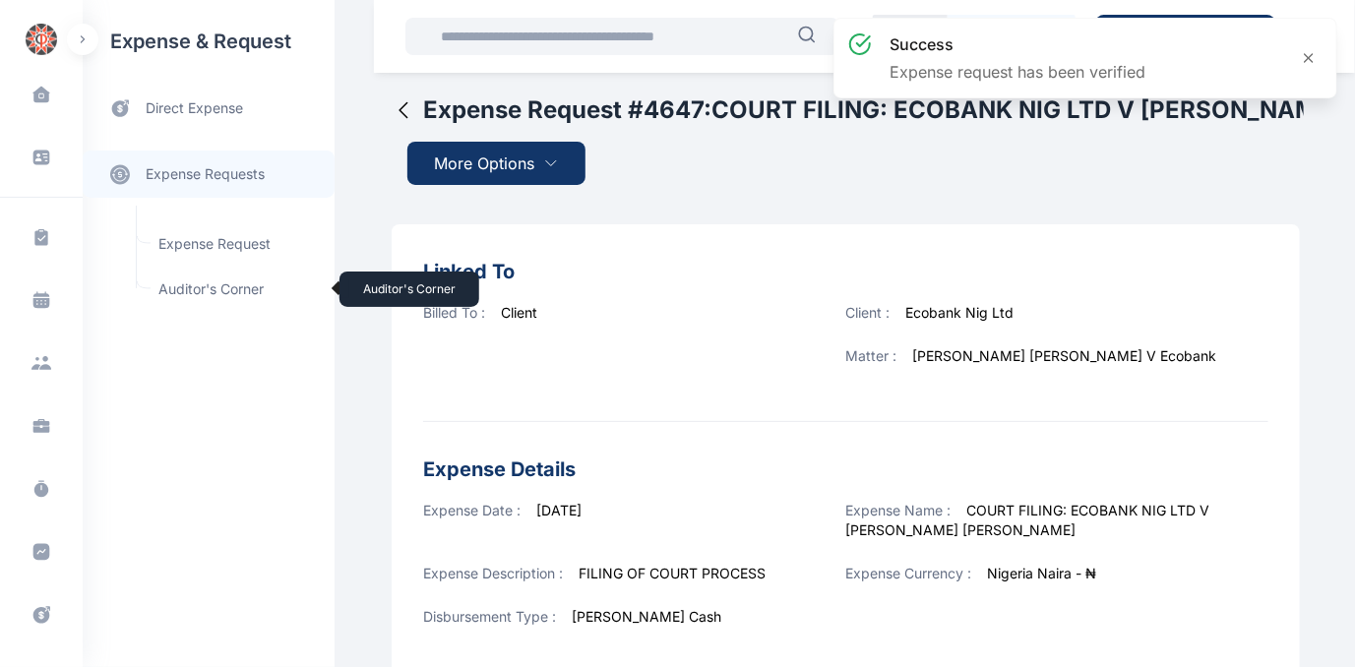
click at [207, 289] on span "Auditor's Corner Auditor's Corner" at bounding box center [236, 289] width 178 height 37
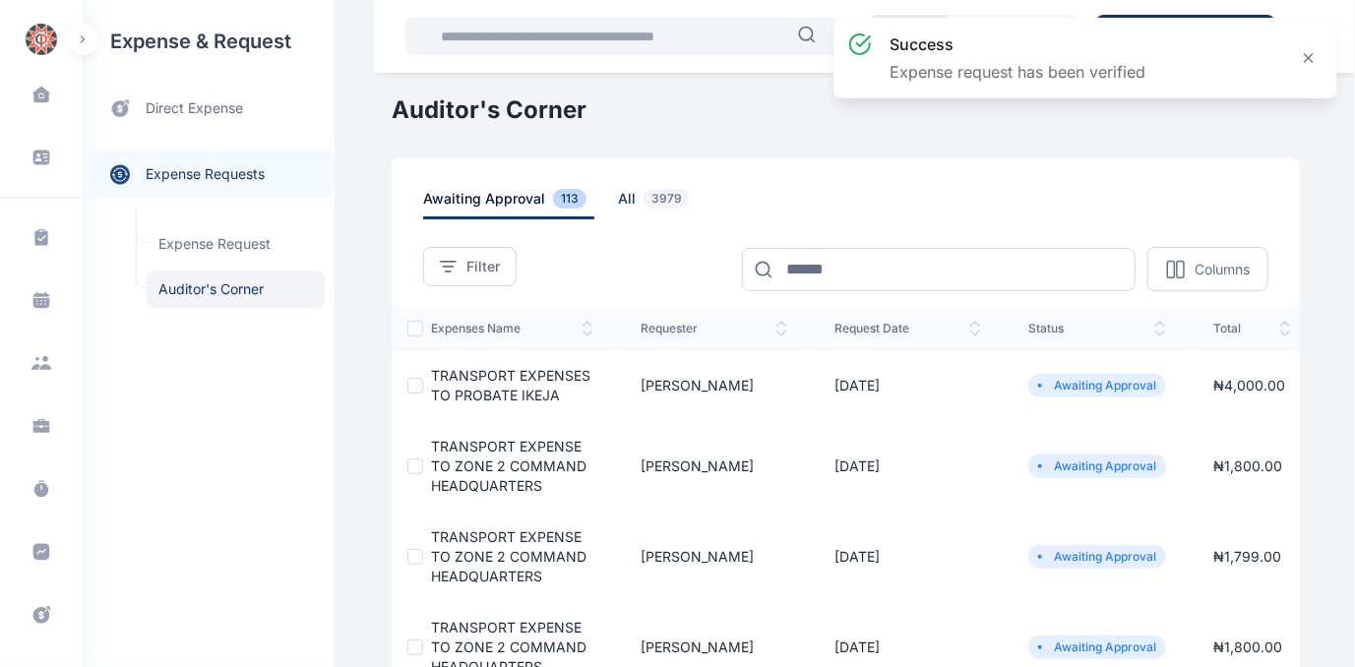
click at [618, 202] on span "all 3979" at bounding box center [658, 204] width 80 height 31
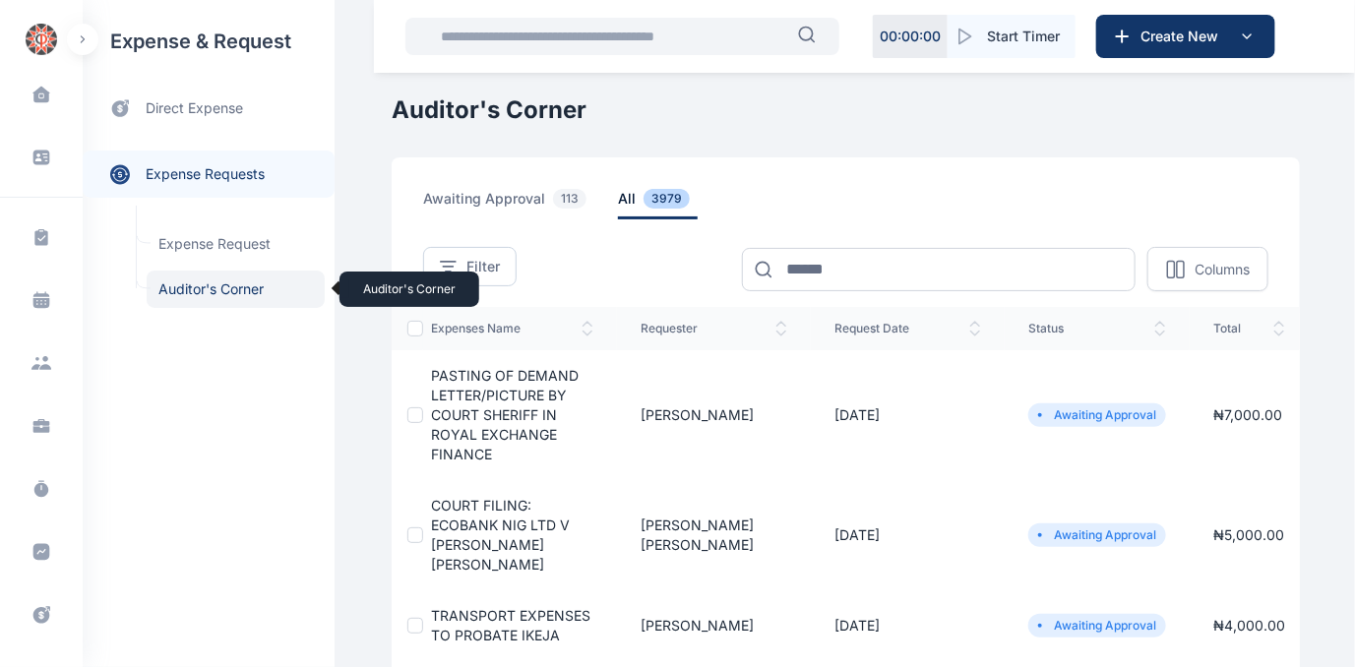
click at [175, 289] on span "Auditor's Corner Auditor's Corner" at bounding box center [236, 289] width 178 height 37
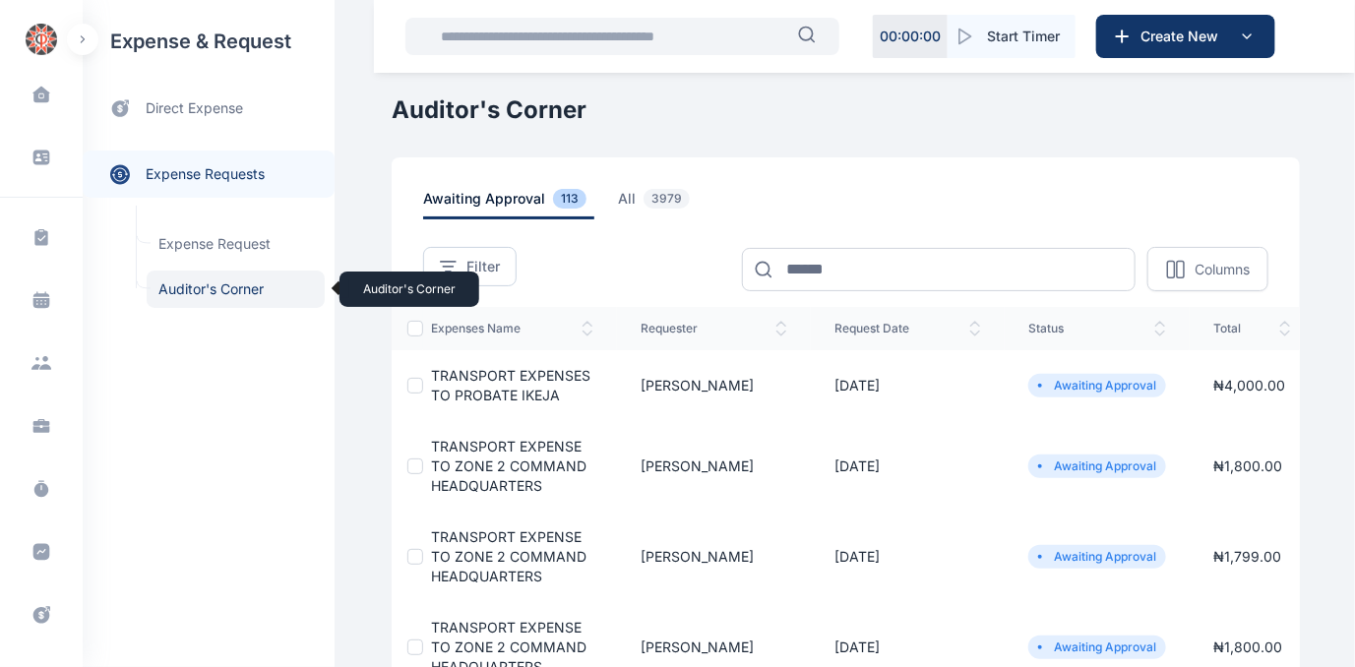
click at [249, 281] on span "Auditor's Corner Auditor's Corner" at bounding box center [236, 289] width 178 height 37
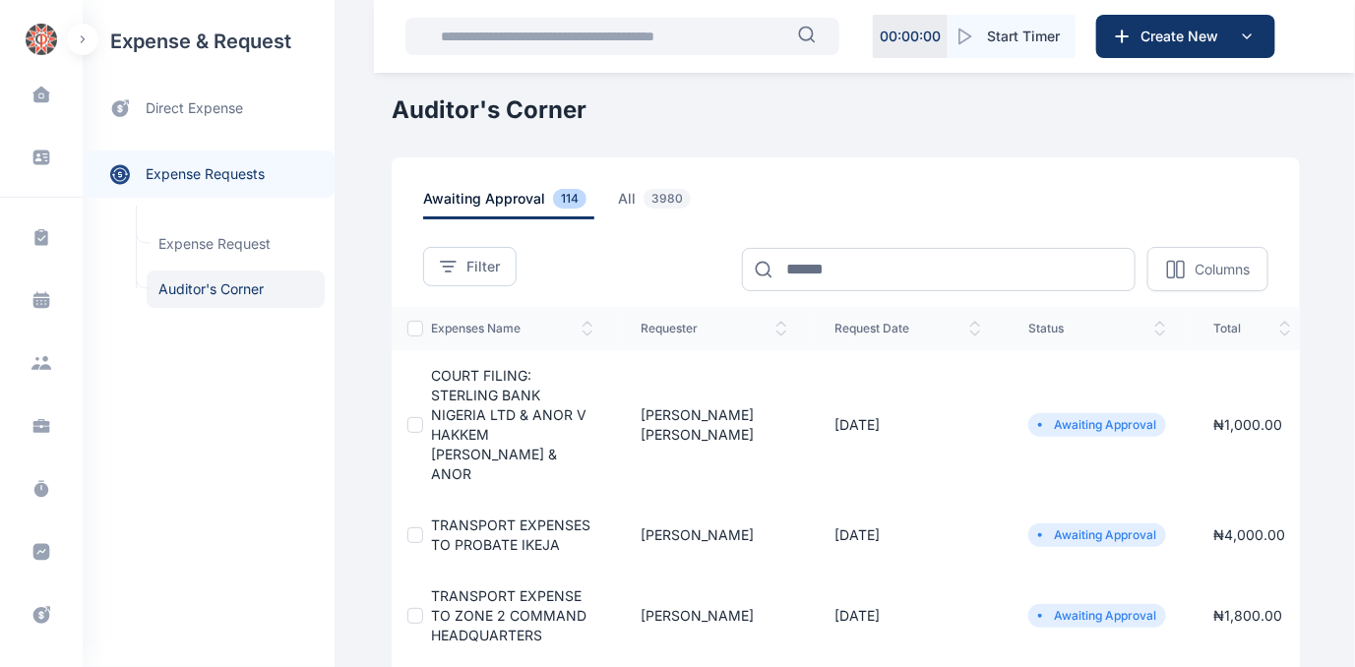
click at [461, 432] on span "COURT FILING: STERLING BANK NIGERIA LTD & ANOR V HAKKEM BOLA BAKARE-SABA & ANOR" at bounding box center [509, 424] width 156 height 115
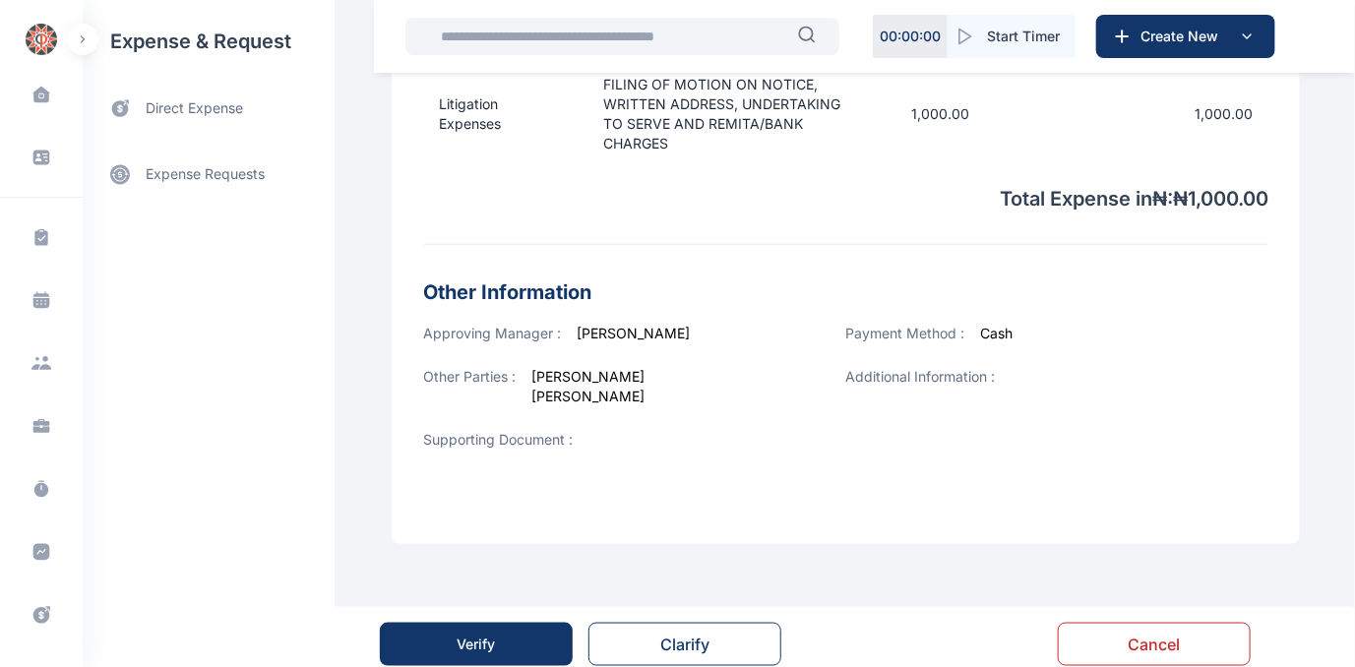
scroll to position [752, 0]
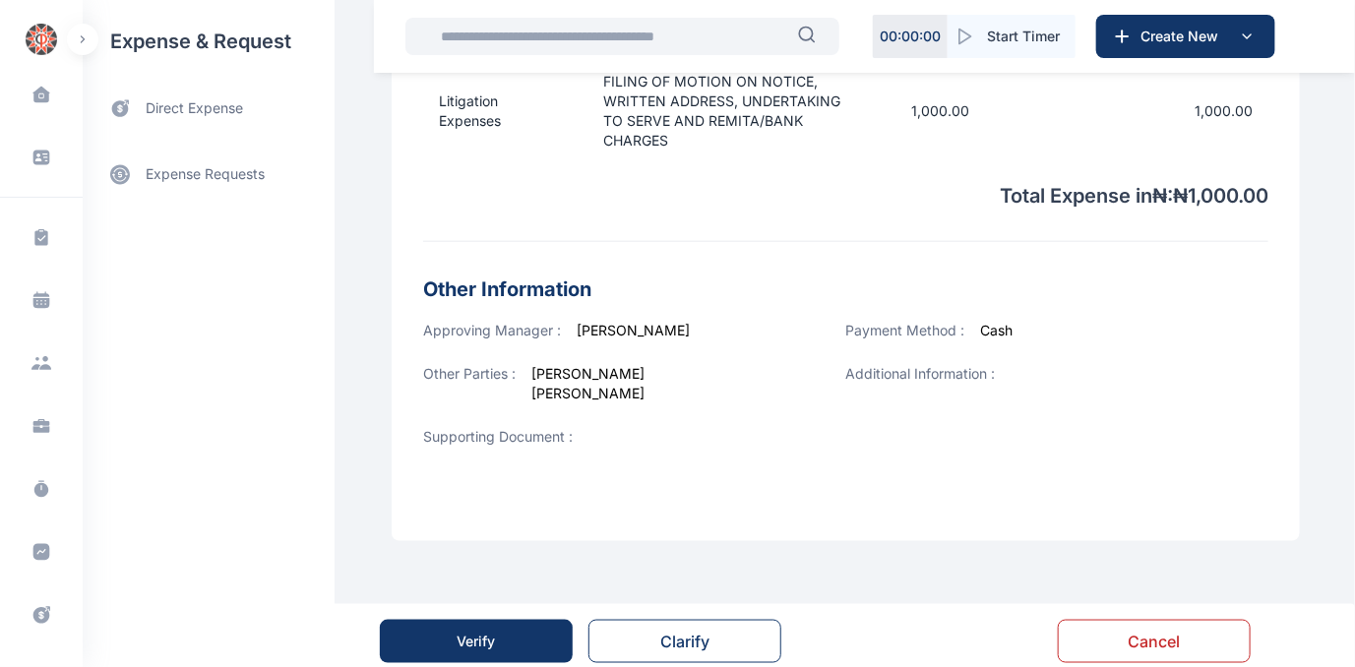
click at [530, 624] on button "Verify" at bounding box center [476, 641] width 193 height 43
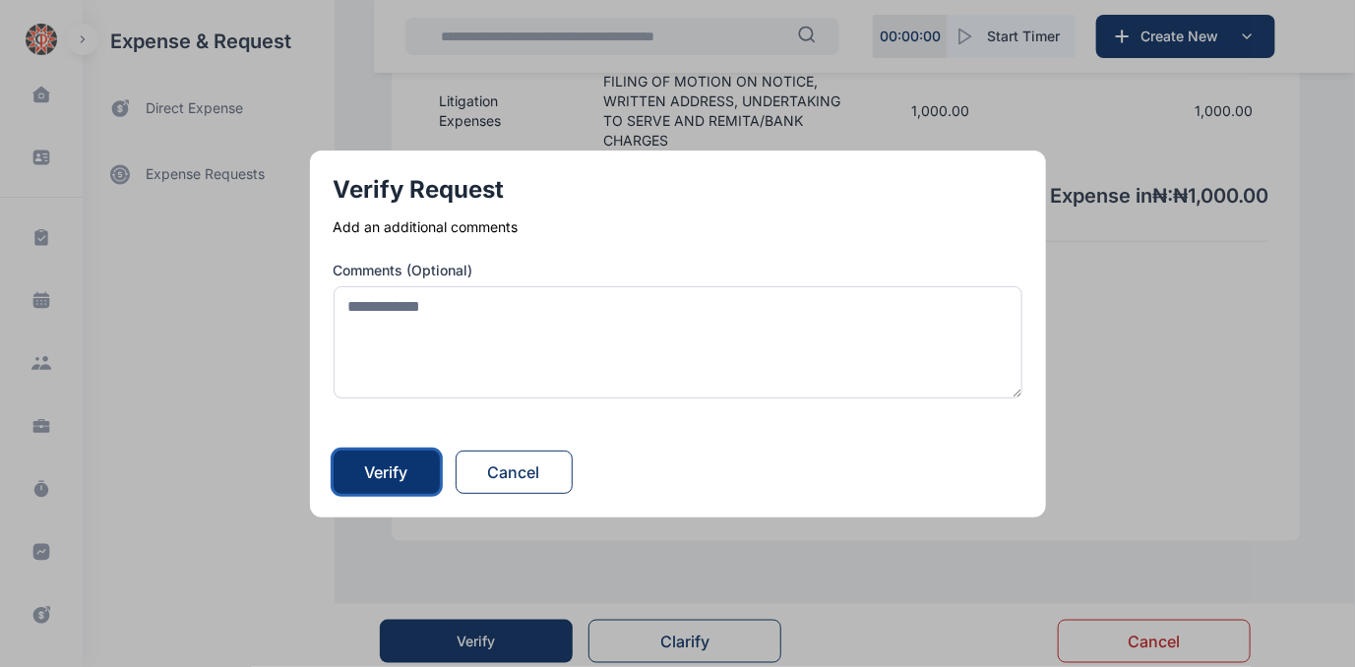
click at [380, 479] on div "Verify" at bounding box center [386, 473] width 43 height 24
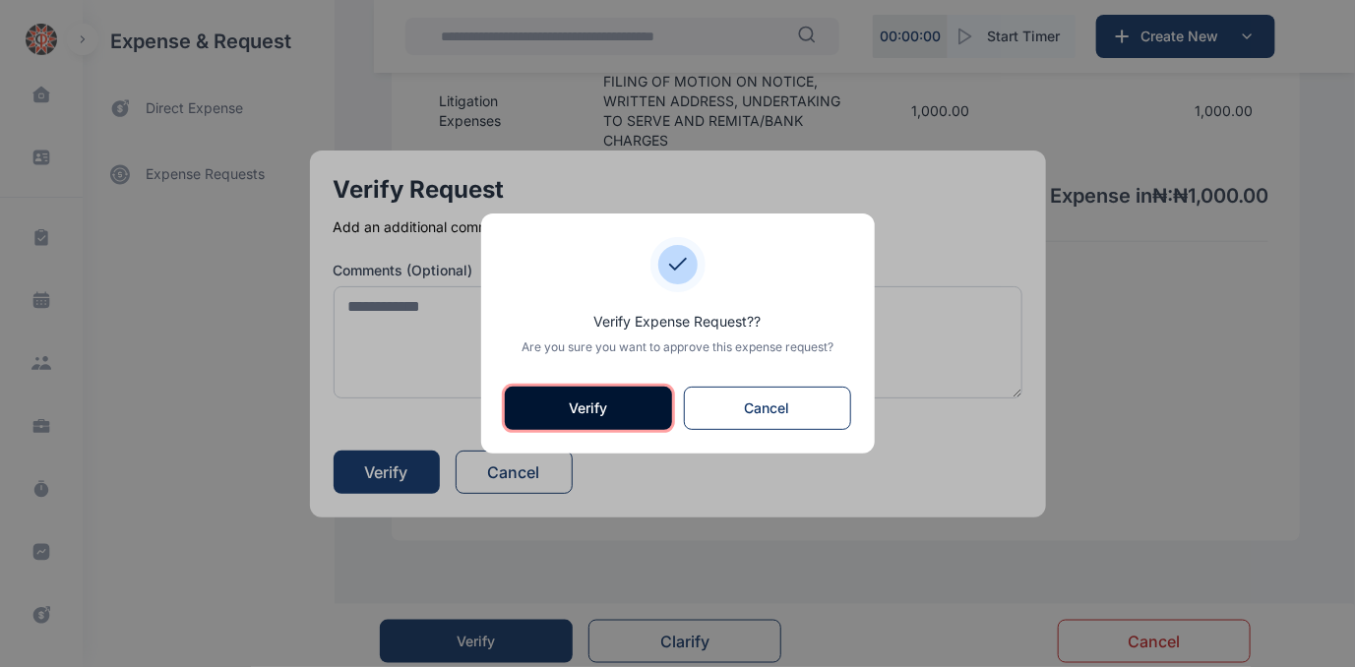
click at [580, 400] on button "Verify" at bounding box center [588, 408] width 167 height 43
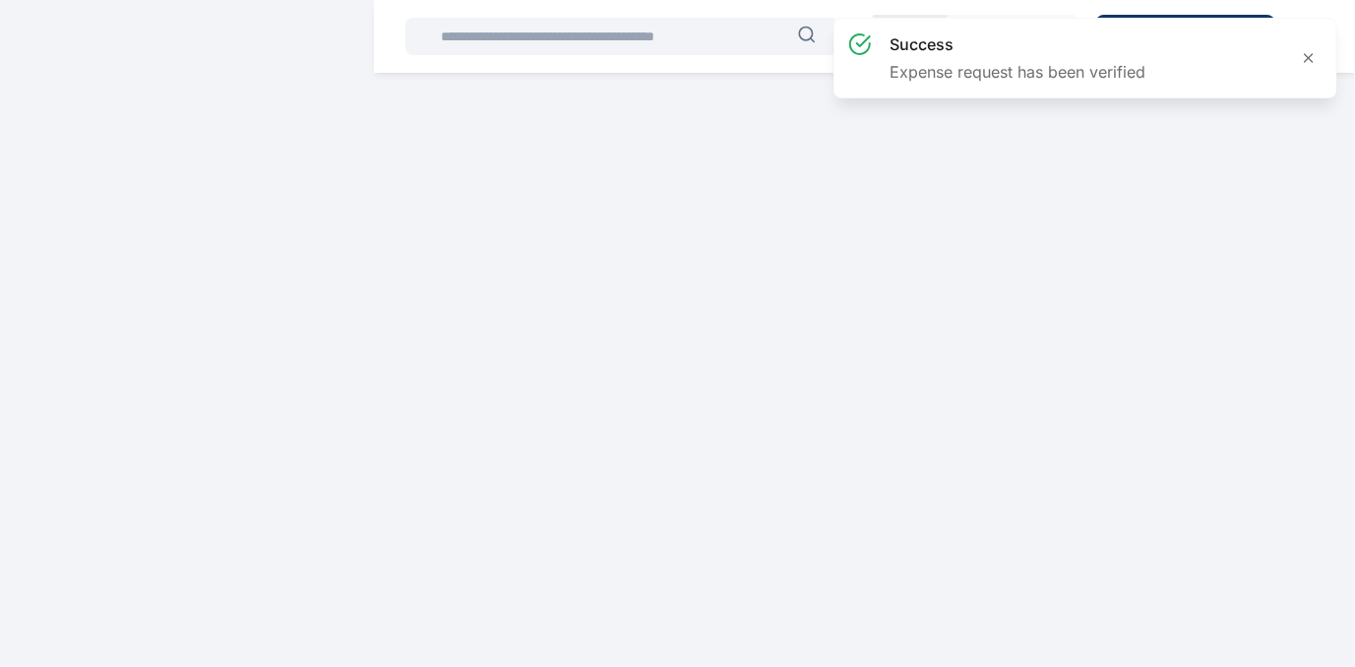
scroll to position [0, 0]
